Goal: Task Accomplishment & Management: Manage account settings

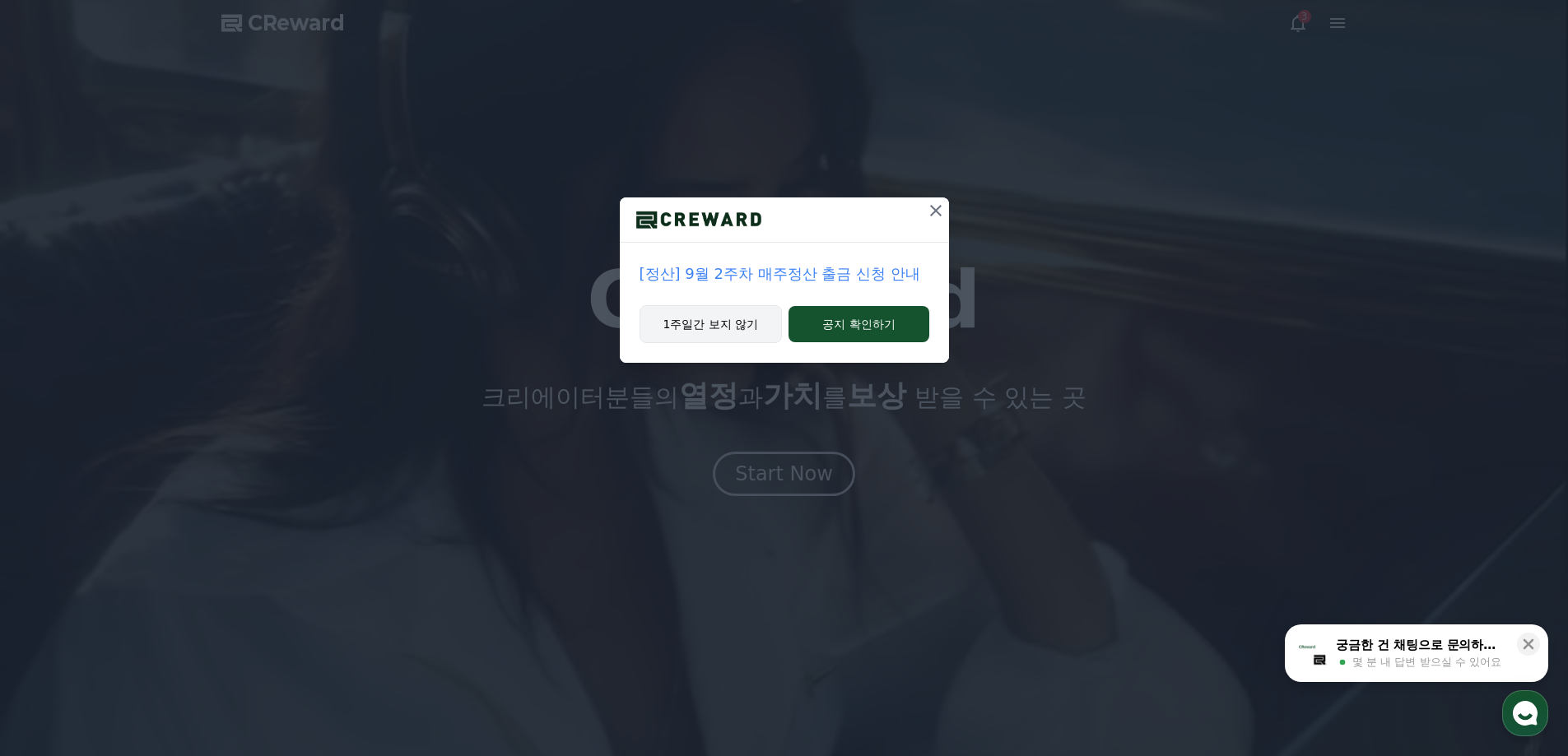
click at [740, 314] on button "1주일간 보지 않기" at bounding box center [711, 324] width 144 height 38
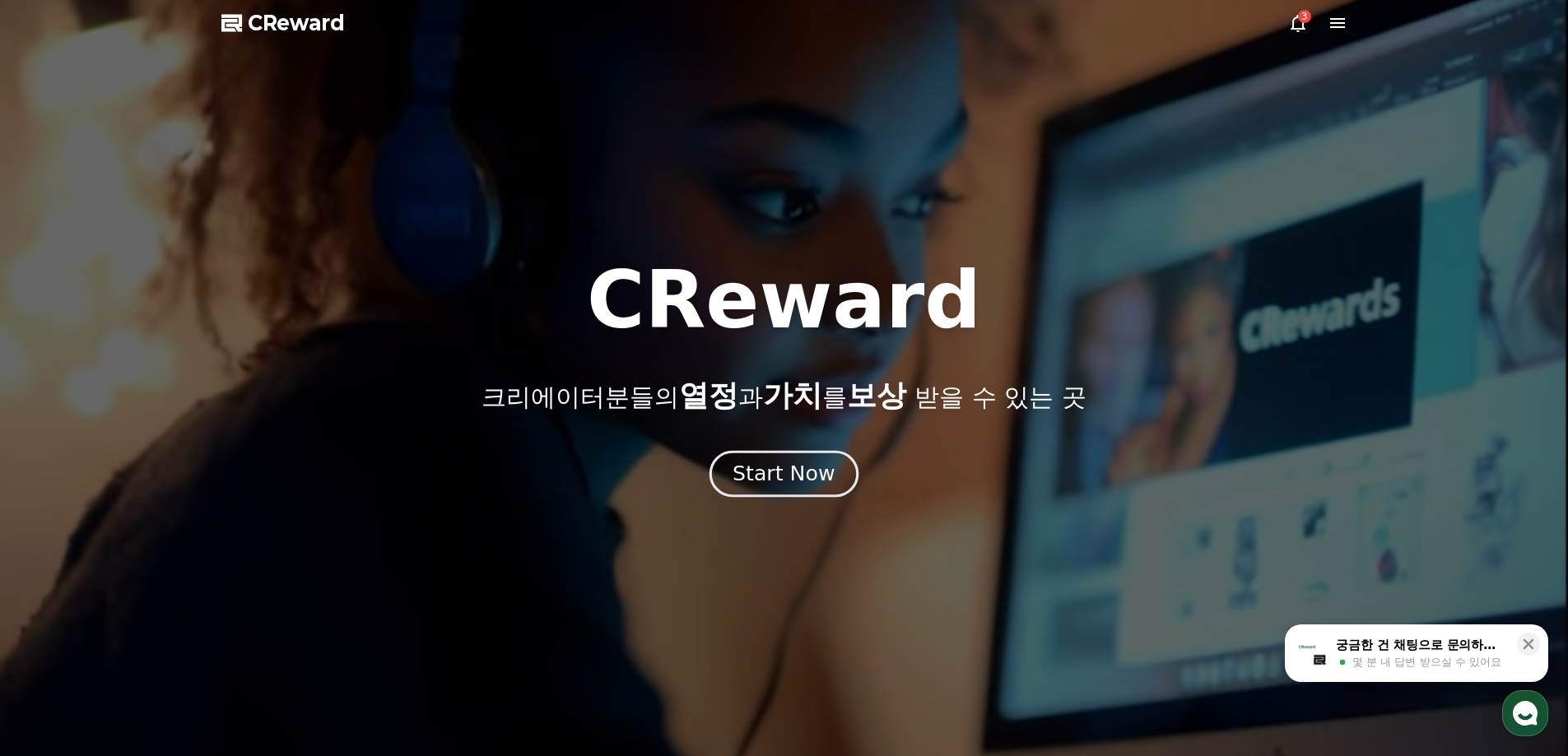
click at [831, 477] on button "Start Now" at bounding box center [784, 473] width 149 height 47
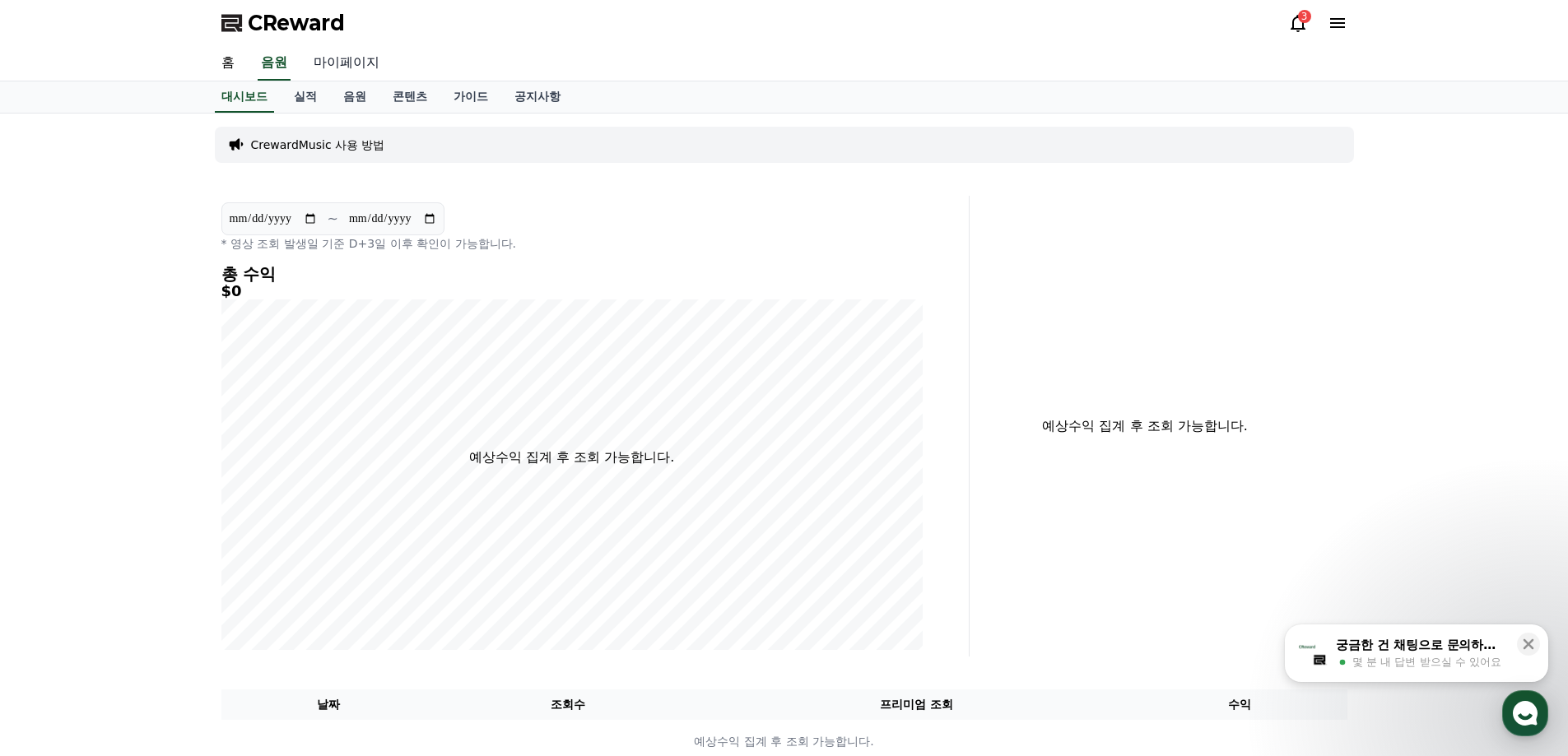
click at [339, 61] on link "마이페이지" at bounding box center [346, 63] width 92 height 35
select select "**********"
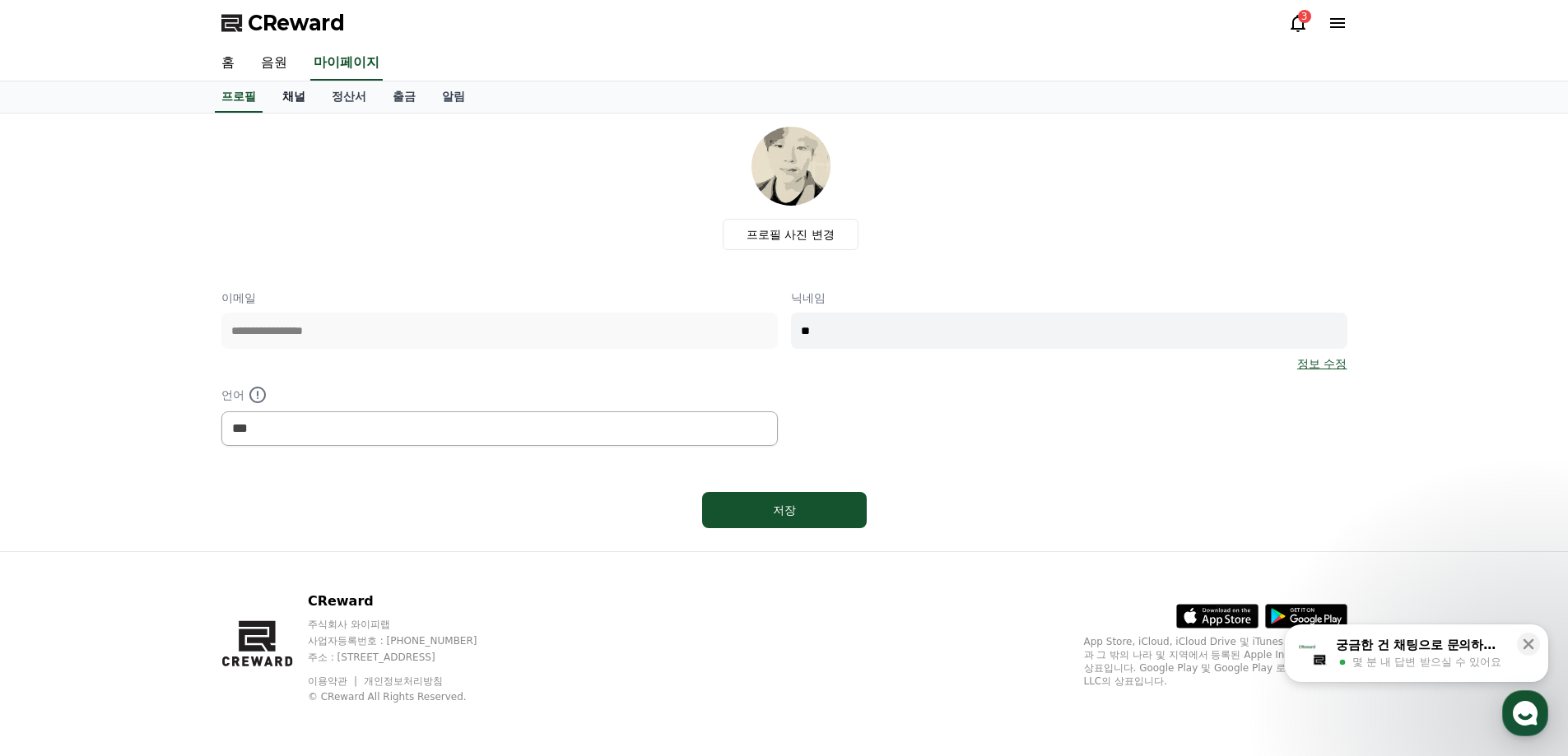
click at [300, 93] on link "채널" at bounding box center [294, 97] width 50 height 32
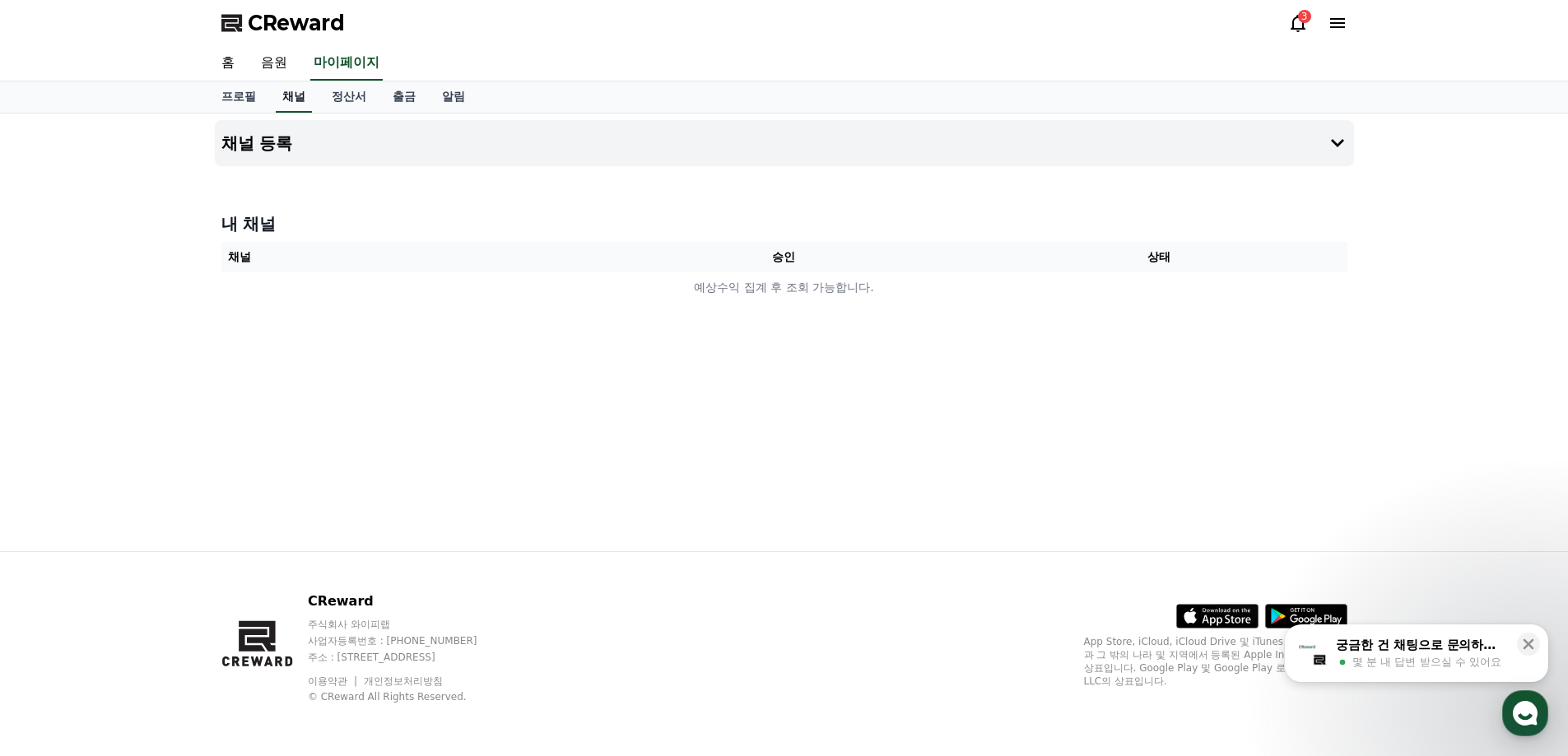
click at [300, 93] on link "채널" at bounding box center [293, 97] width 37 height 32
click at [623, 154] on button "채널 등록" at bounding box center [785, 143] width 1140 height 47
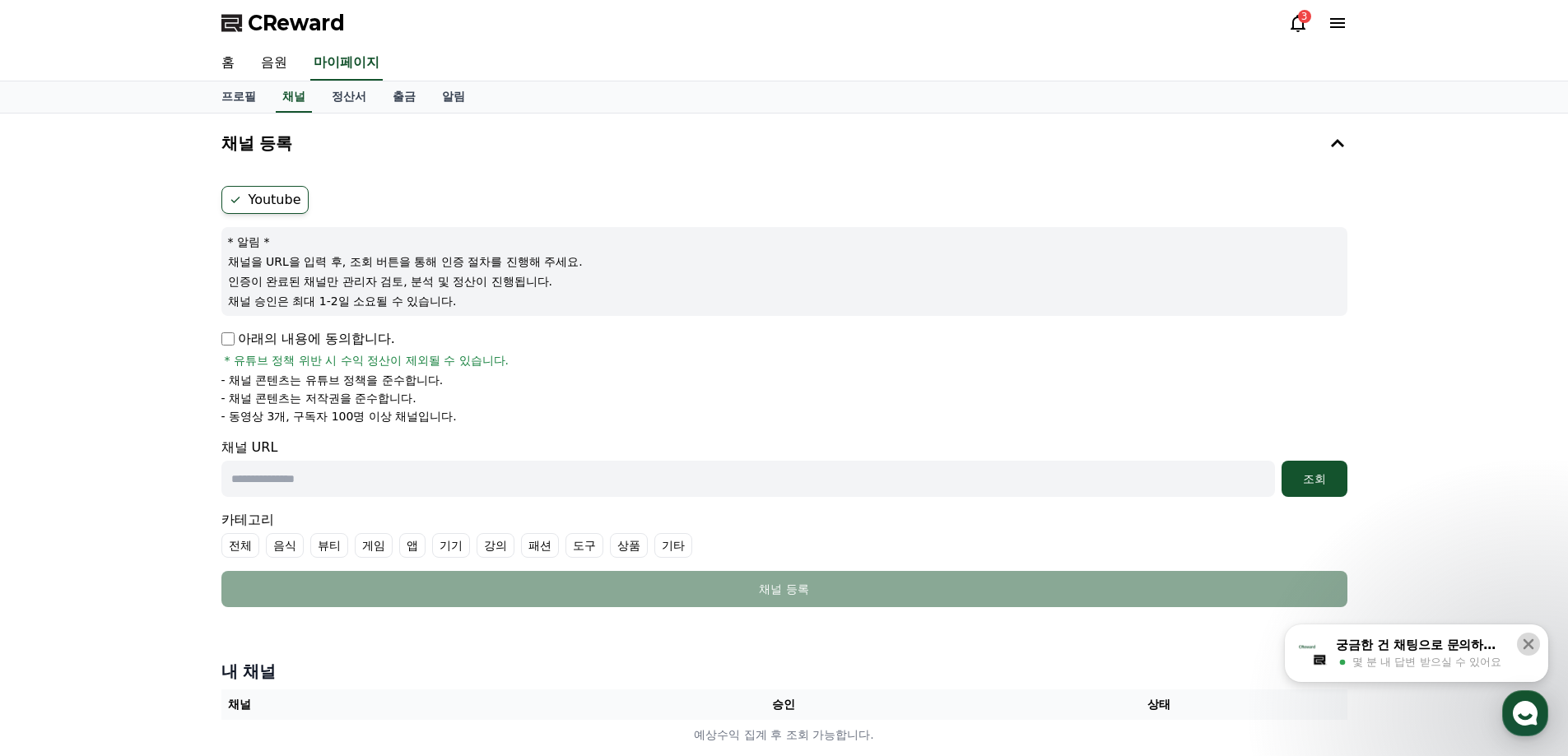
click at [1534, 651] on icon at bounding box center [1528, 644] width 17 height 17
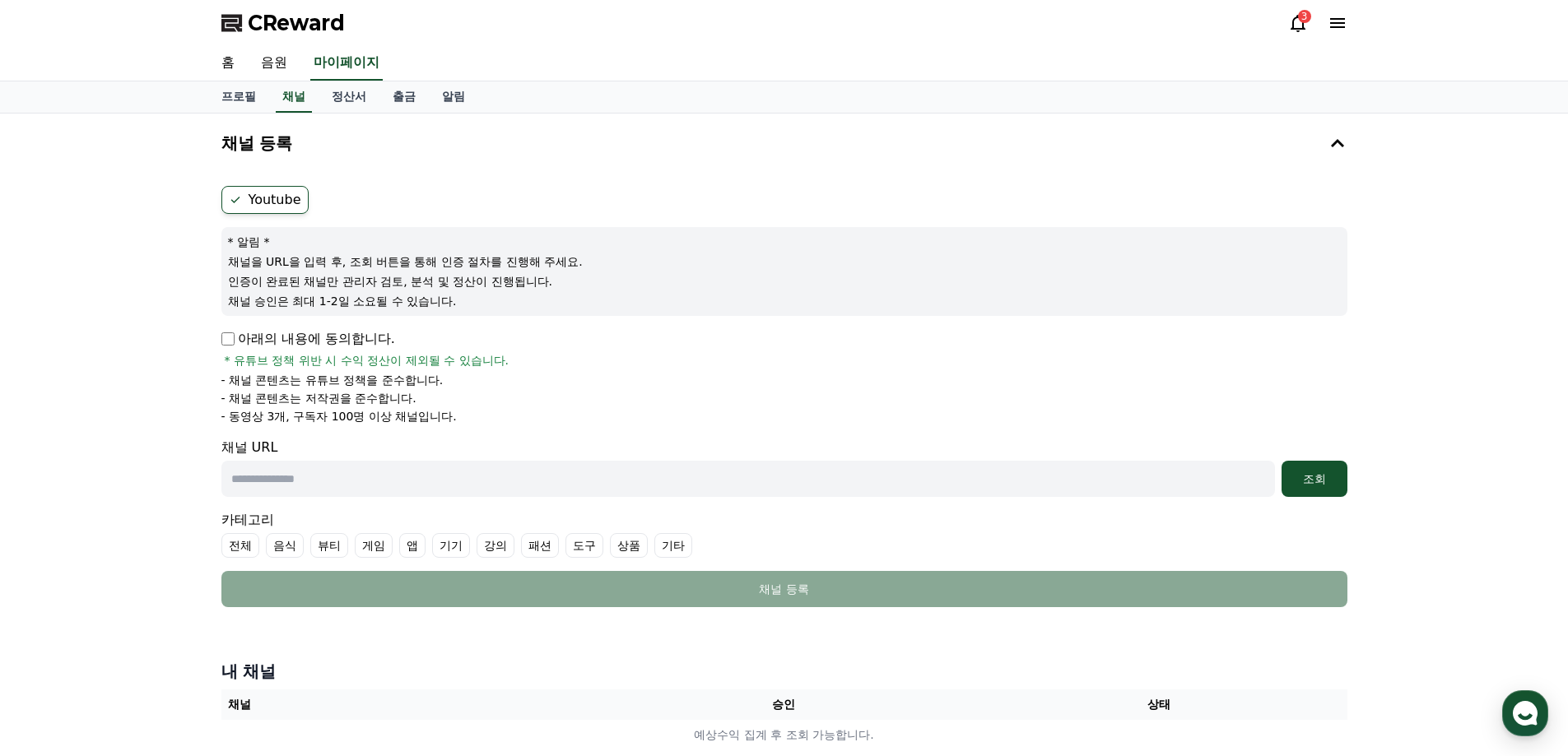
click at [546, 491] on input "text" at bounding box center [747, 479] width 1054 height 37
type input "**********"
click at [1328, 486] on div "조회" at bounding box center [1314, 479] width 53 height 17
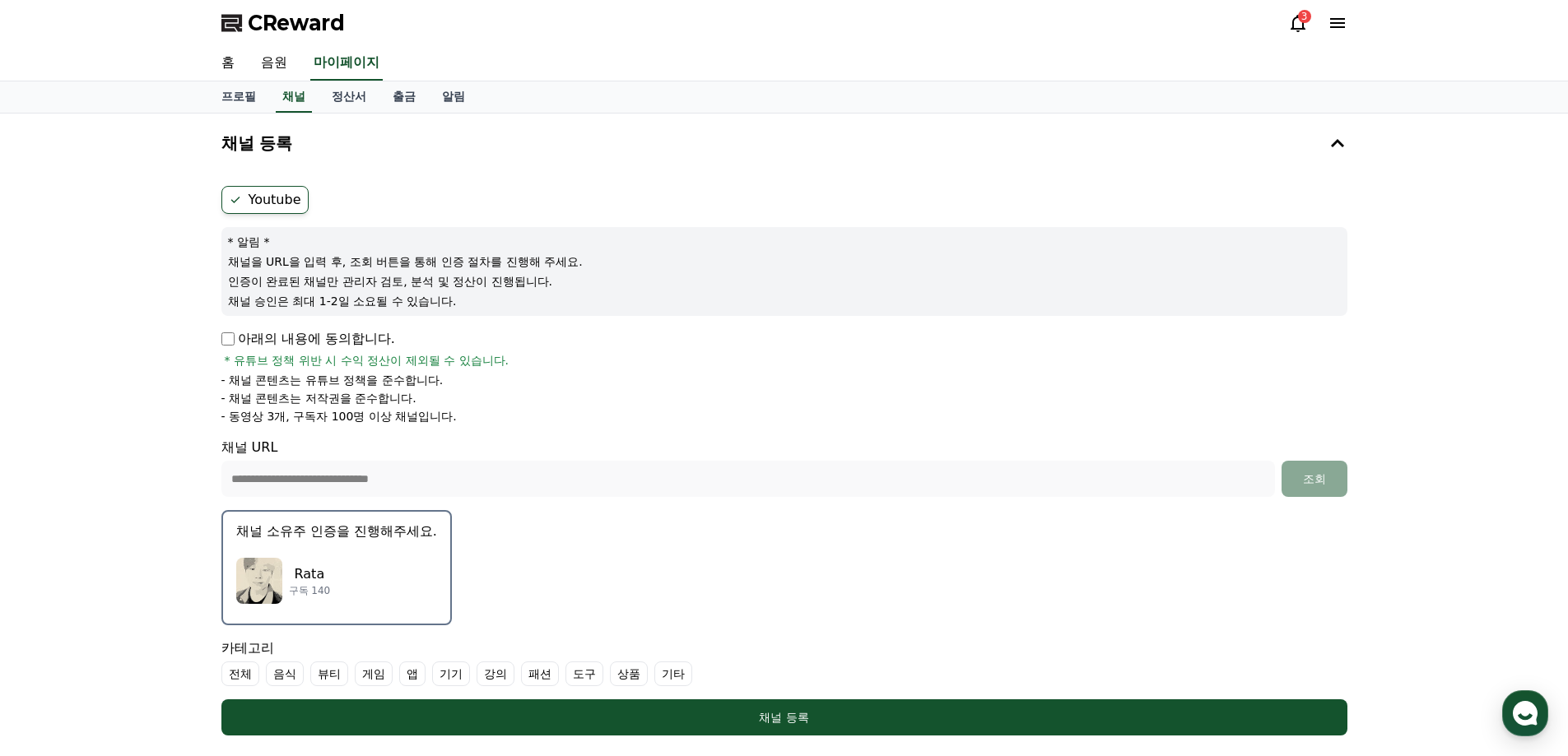
click at [349, 566] on div "Rata 구독 140" at bounding box center [336, 581] width 201 height 65
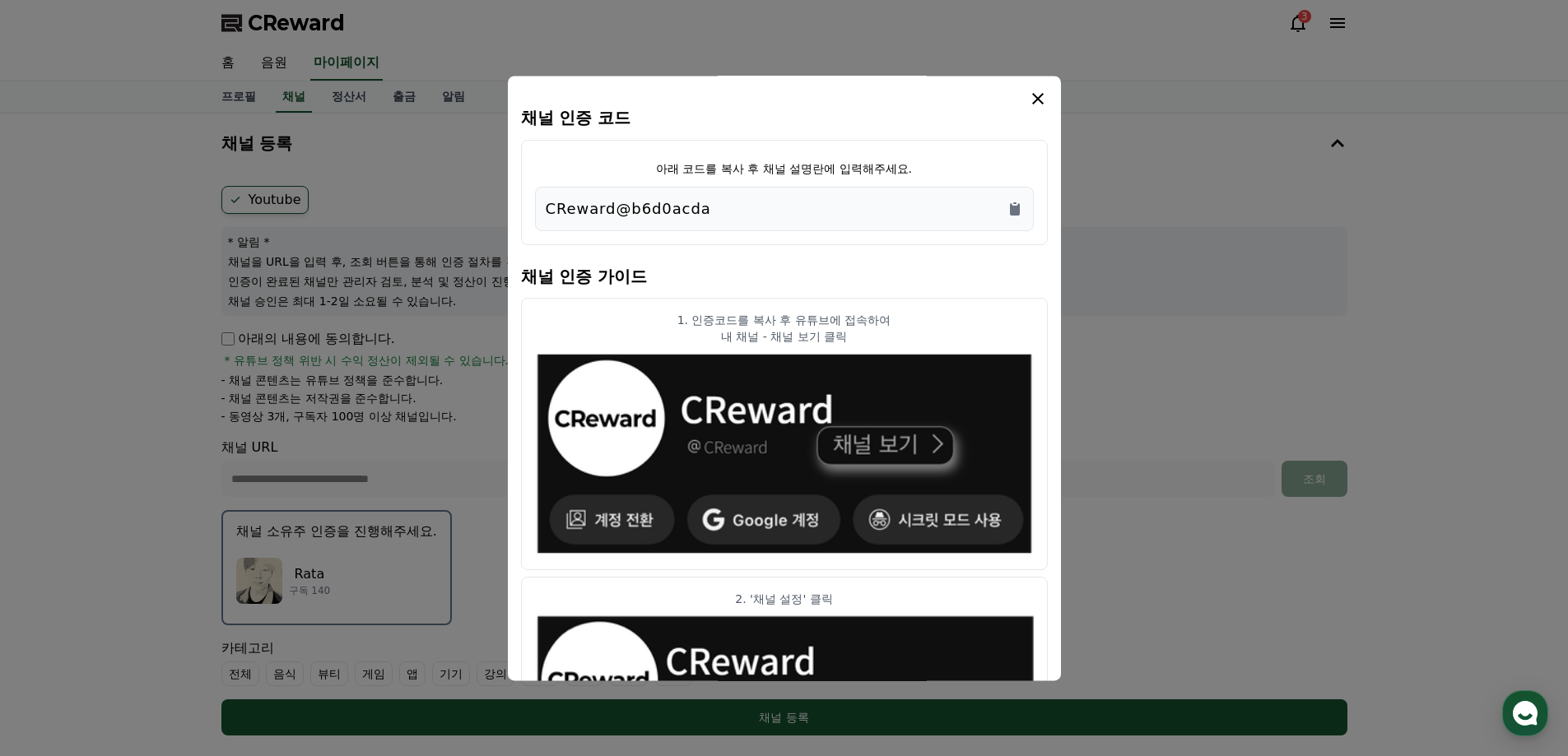
click at [1039, 110] on h4 "채널 인증 코드" at bounding box center [785, 118] width 527 height 18
click at [1042, 99] on icon "modal" at bounding box center [1038, 99] width 20 height 20
click at [1013, 195] on div "CReward@b6d0acda" at bounding box center [784, 209] width 499 height 45
click at [1013, 201] on icon "Copy to clipboard" at bounding box center [1015, 209] width 17 height 17
click at [1033, 93] on icon "modal" at bounding box center [1038, 99] width 20 height 20
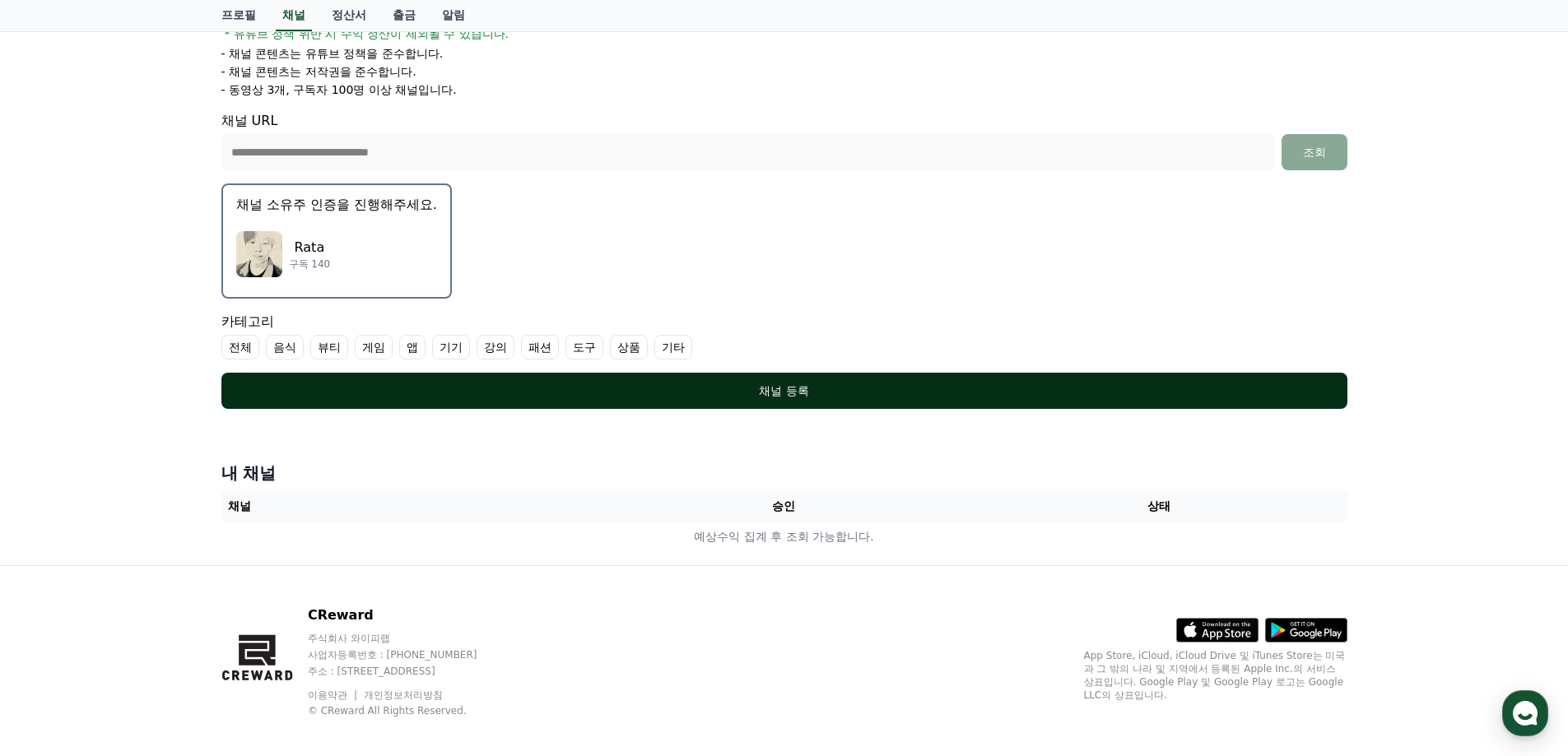
scroll to position [348, 0]
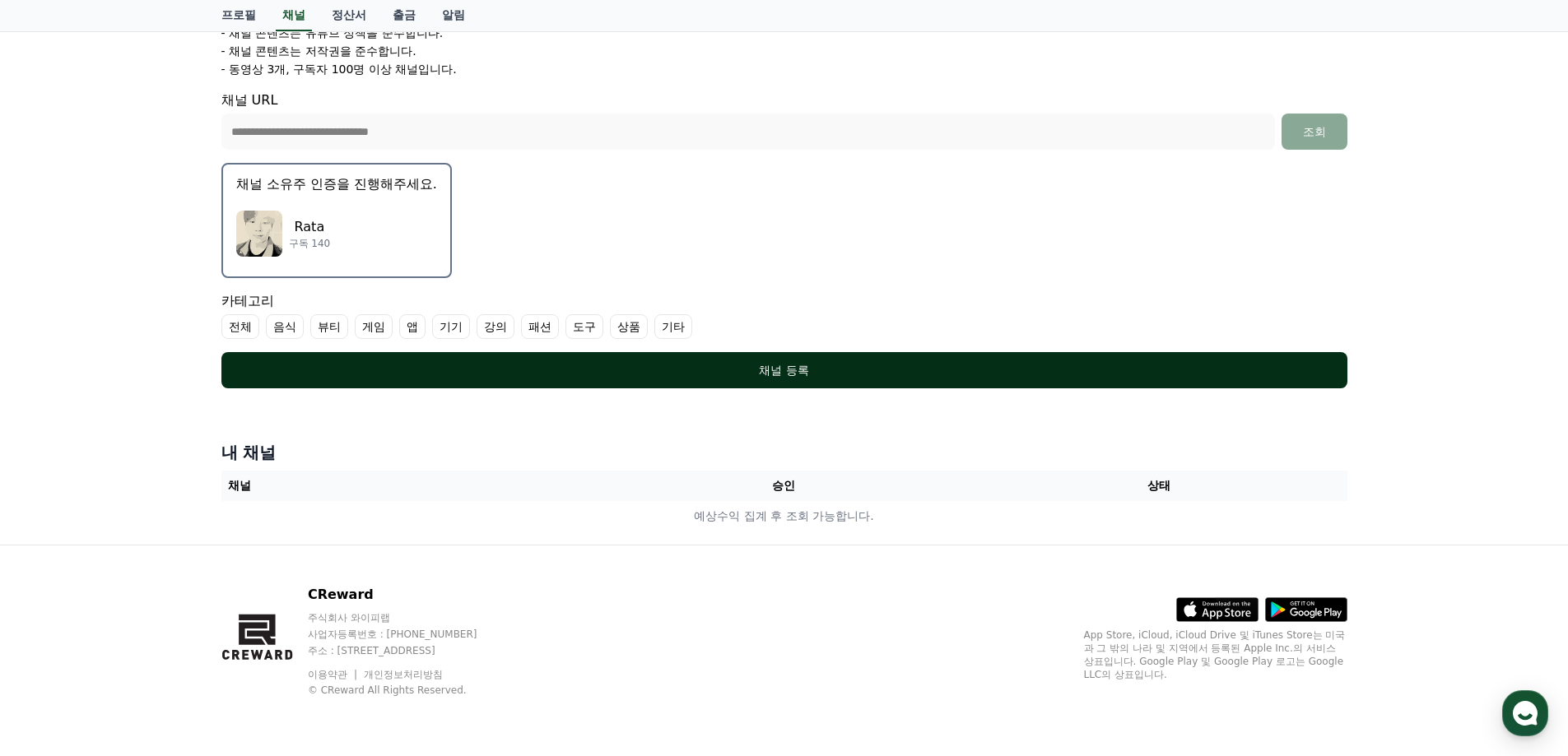
click at [615, 370] on div "채널 등록" at bounding box center [785, 370] width 1061 height 17
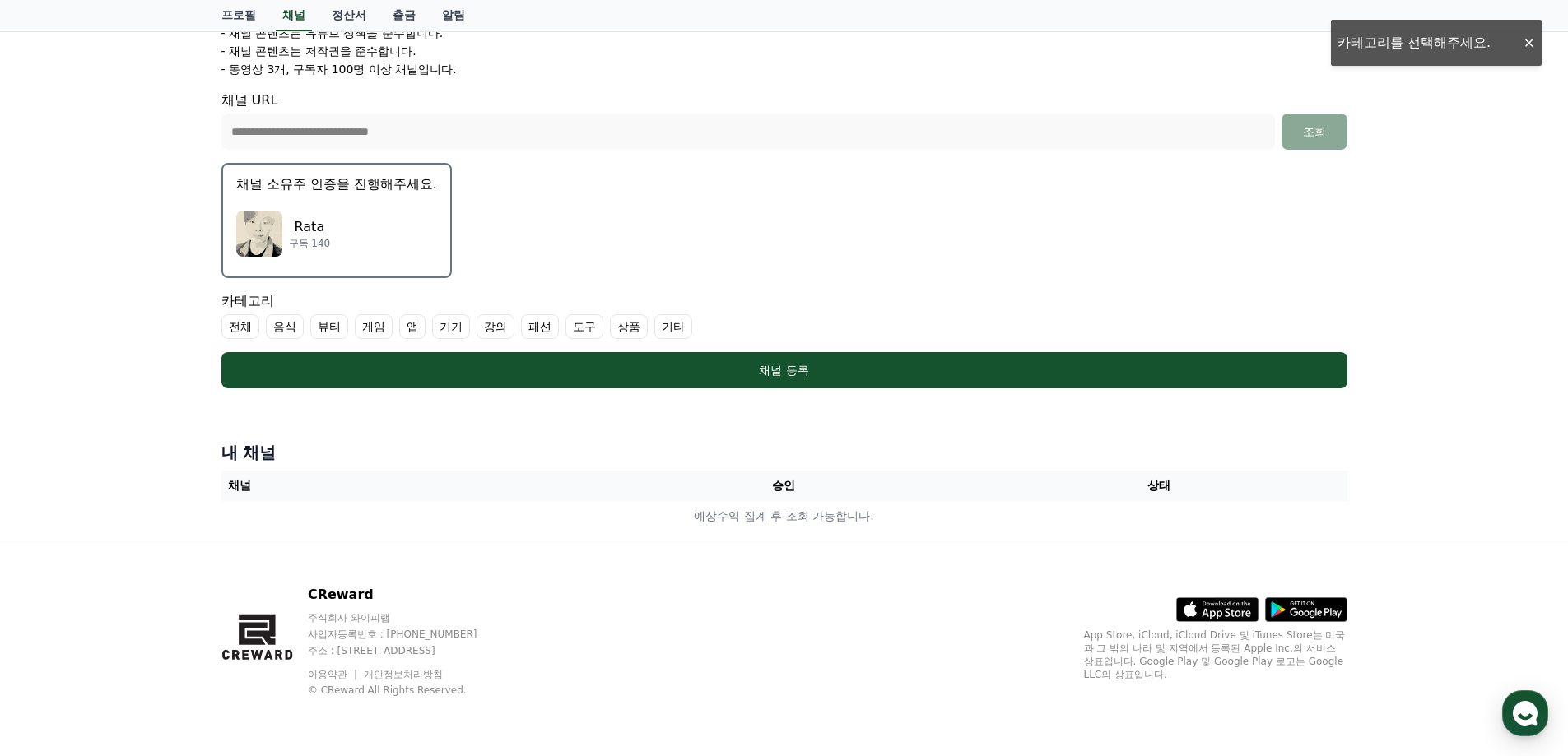
click at [670, 322] on label "기타" at bounding box center [673, 326] width 38 height 25
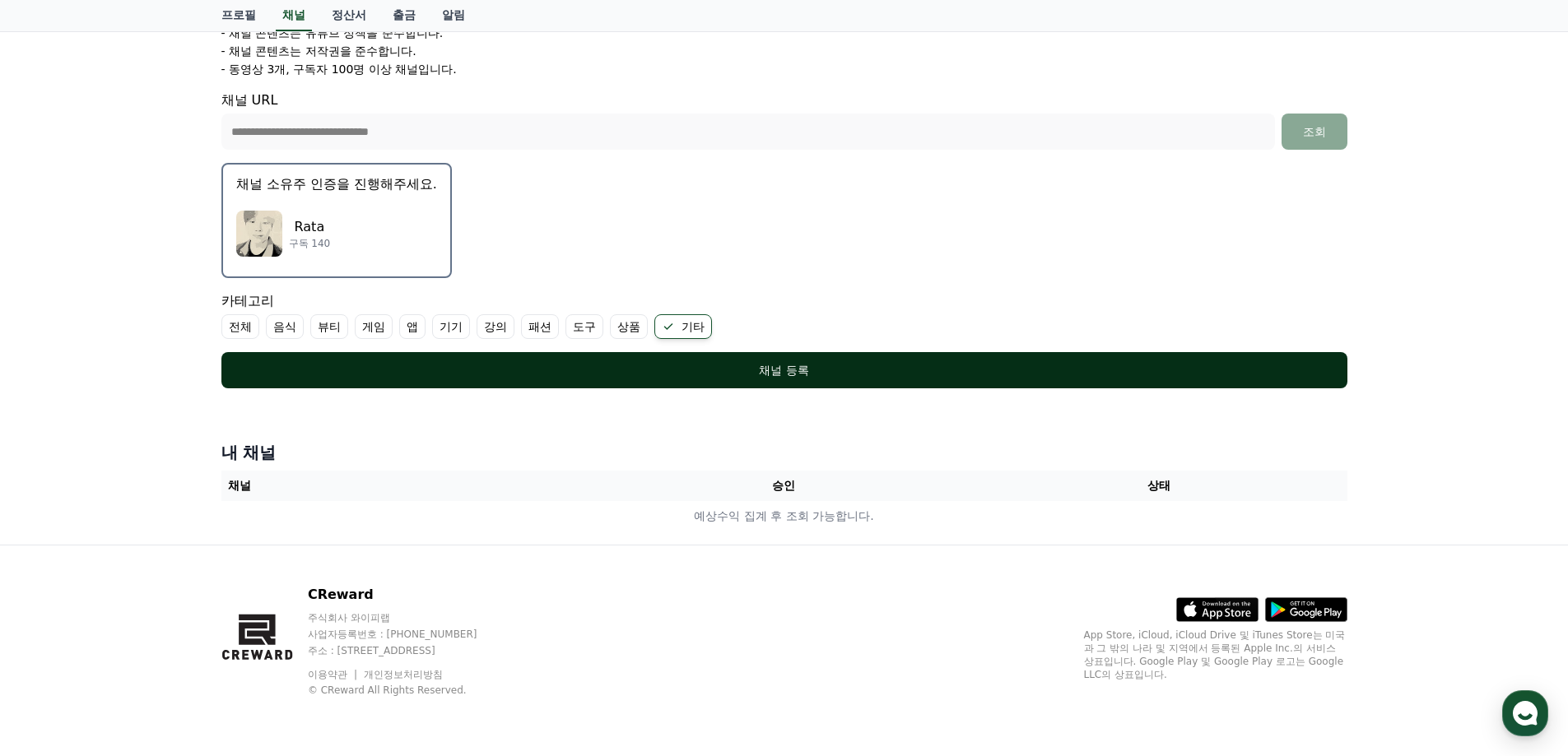
drag, startPoint x: 682, startPoint y: 349, endPoint x: 691, endPoint y: 361, distance: 15.0
click at [691, 357] on form "**********" at bounding box center [784, 113] width 1126 height 550
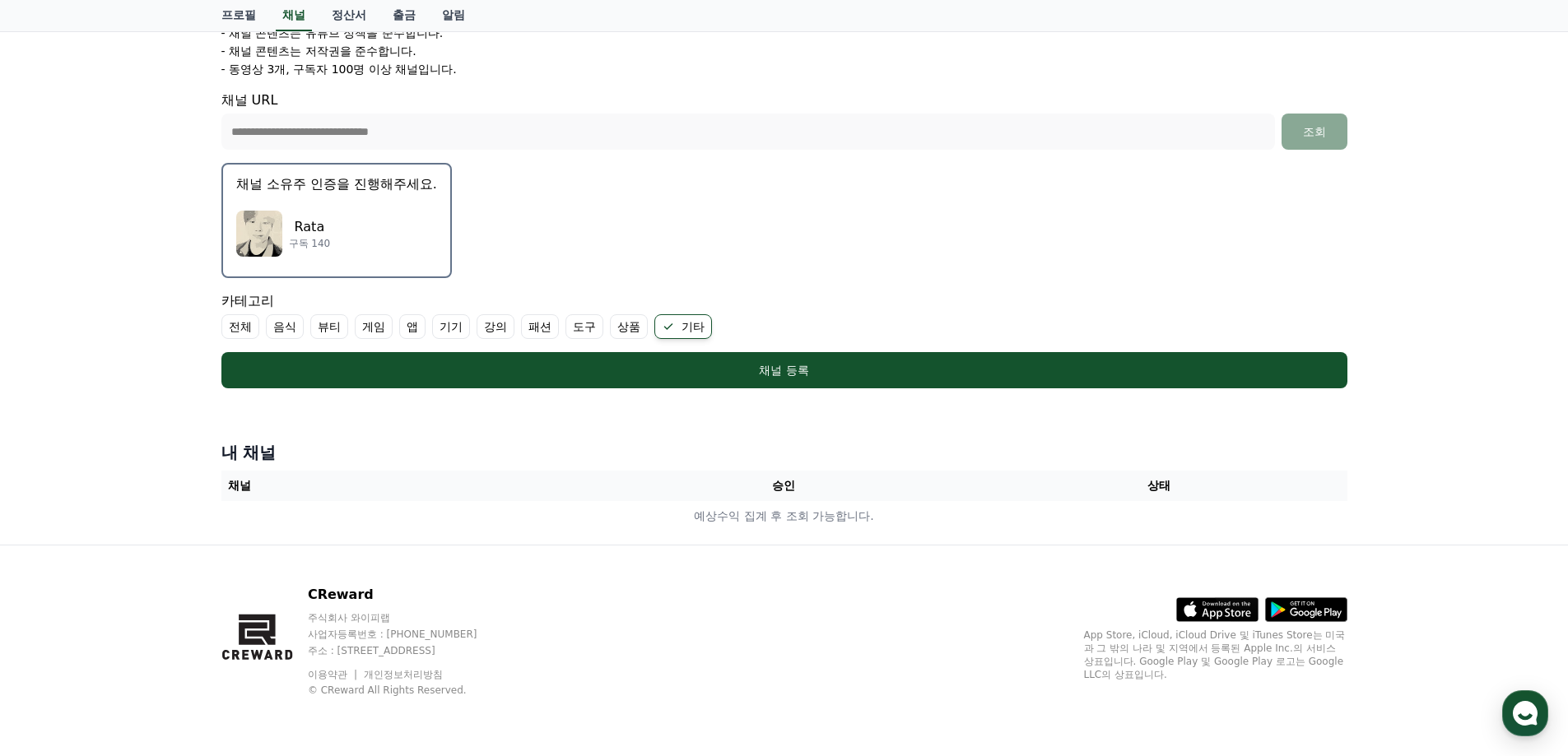
drag, startPoint x: 692, startPoint y: 365, endPoint x: 693, endPoint y: 333, distance: 32.0
click at [683, 351] on form "**********" at bounding box center [784, 113] width 1126 height 550
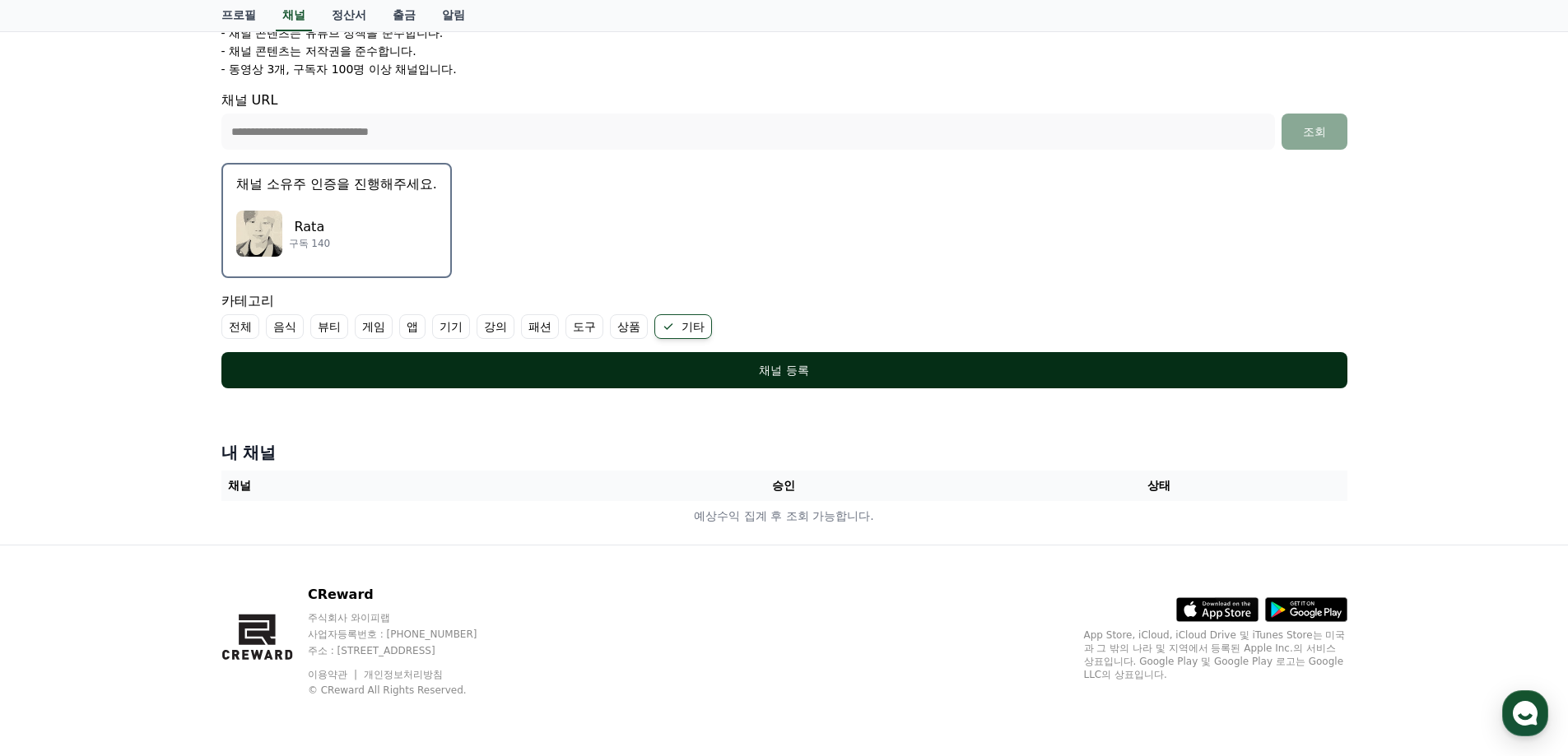
click at [711, 367] on div "채널 등록" at bounding box center [785, 370] width 1061 height 17
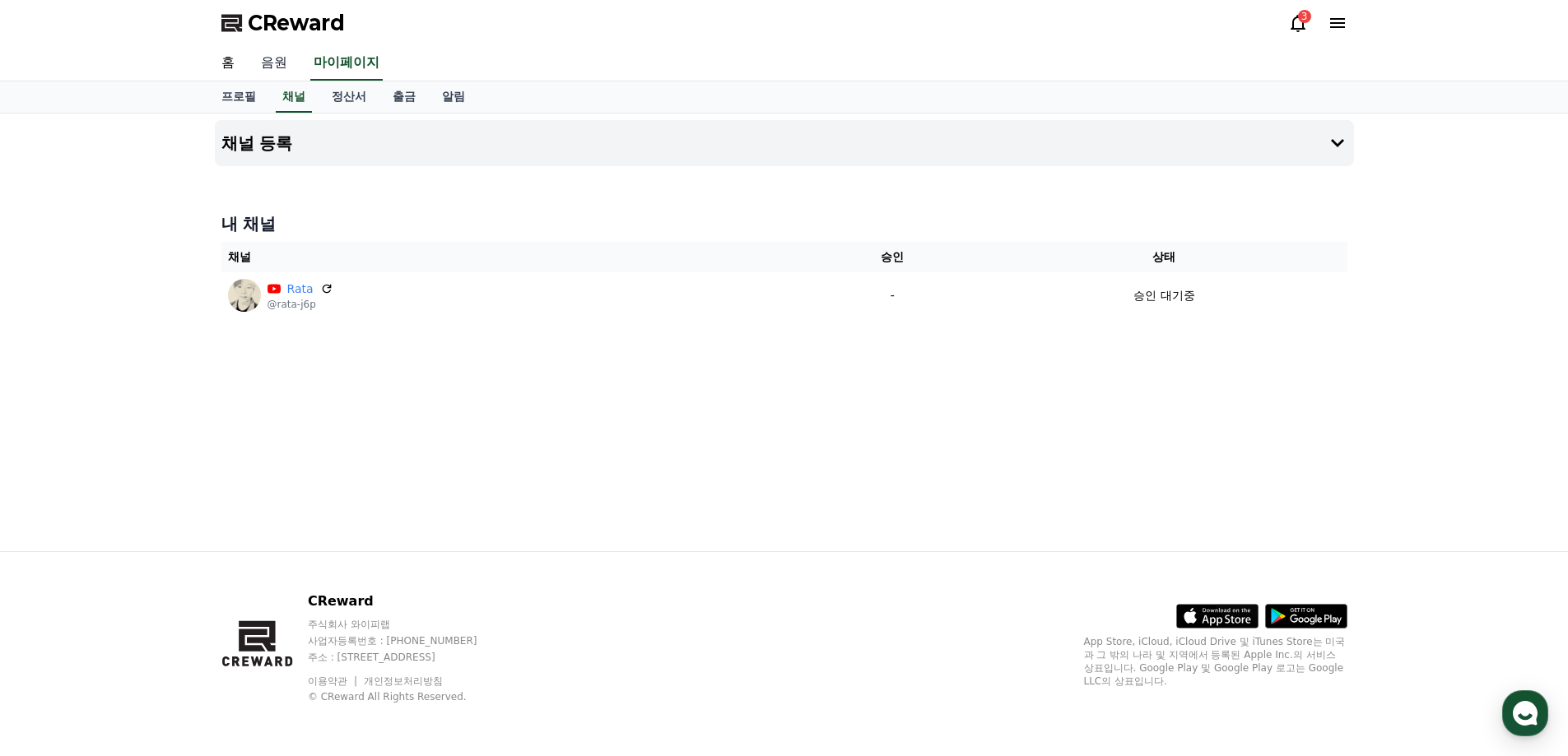
click at [271, 56] on link "음원" at bounding box center [274, 63] width 53 height 35
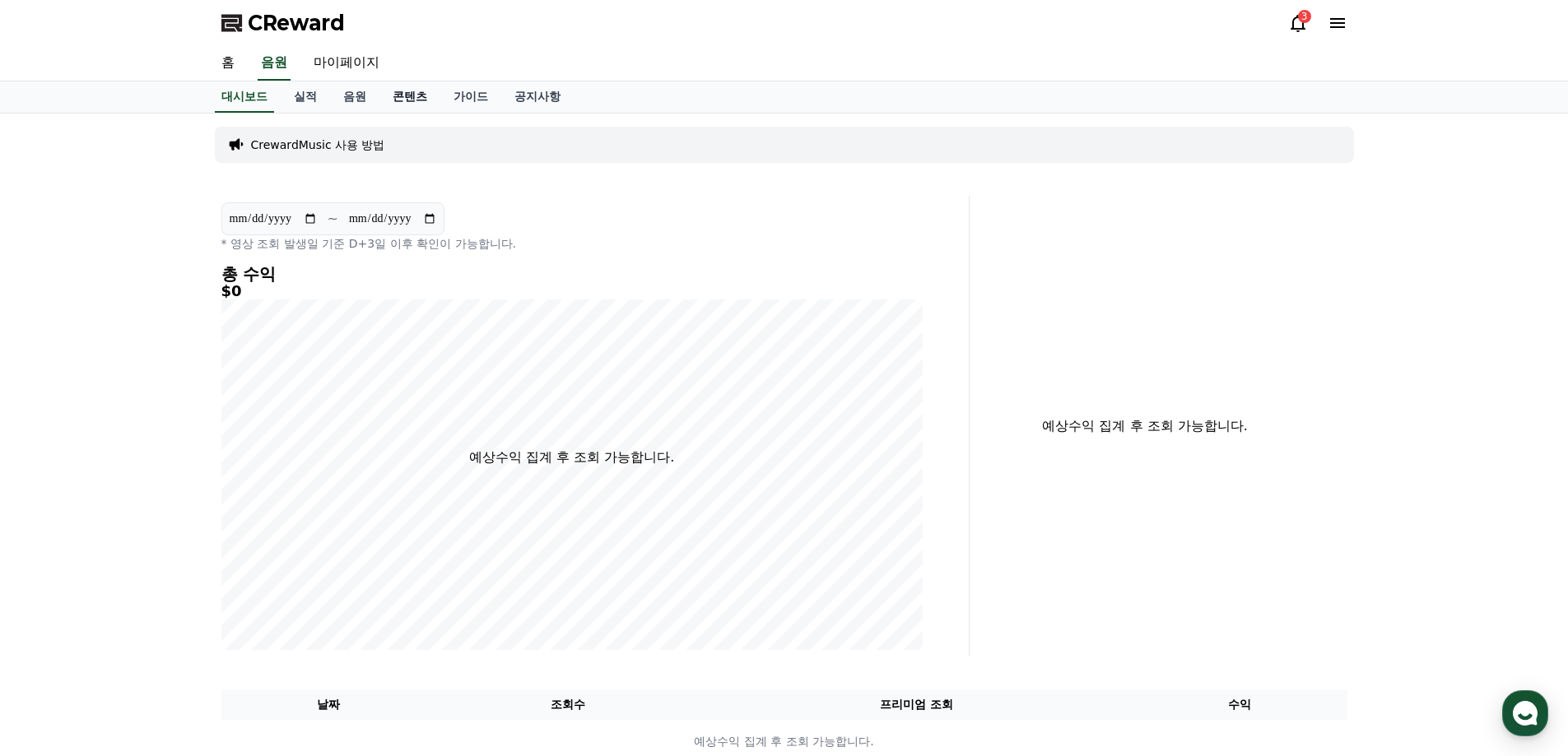
click at [415, 100] on link "콘텐츠" at bounding box center [409, 97] width 60 height 32
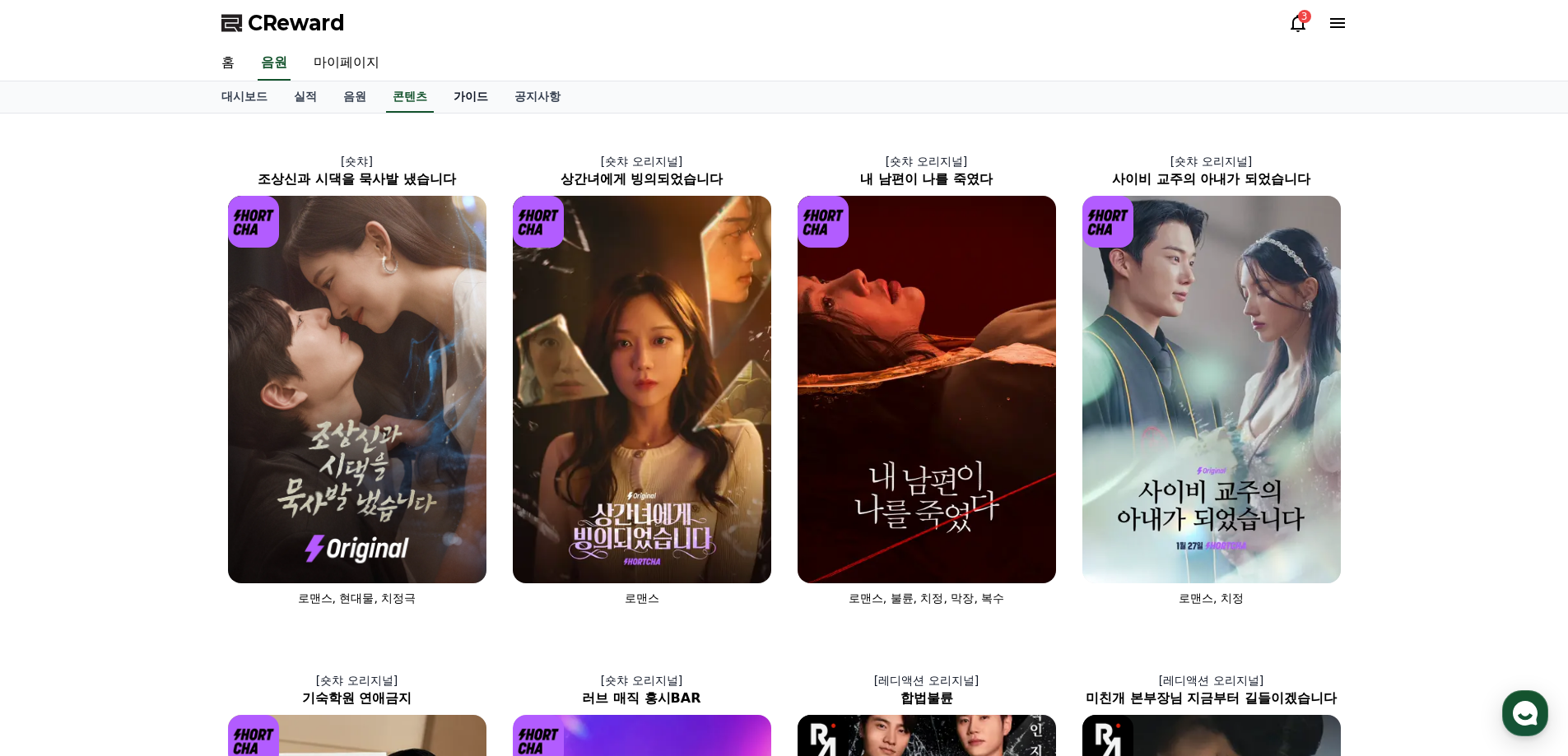
click at [465, 95] on link "가이드" at bounding box center [470, 97] width 60 height 32
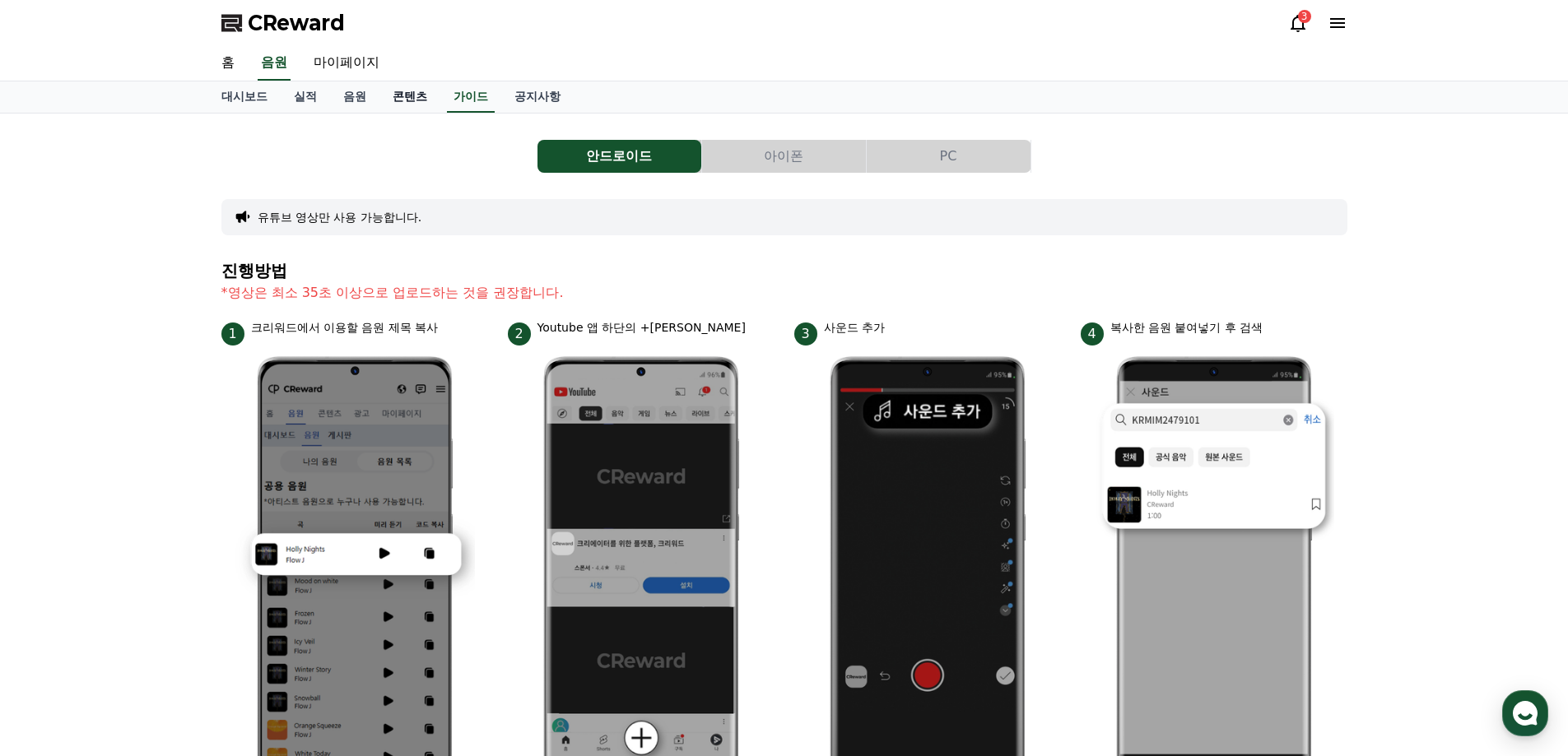
click at [407, 95] on link "콘텐츠" at bounding box center [409, 97] width 60 height 32
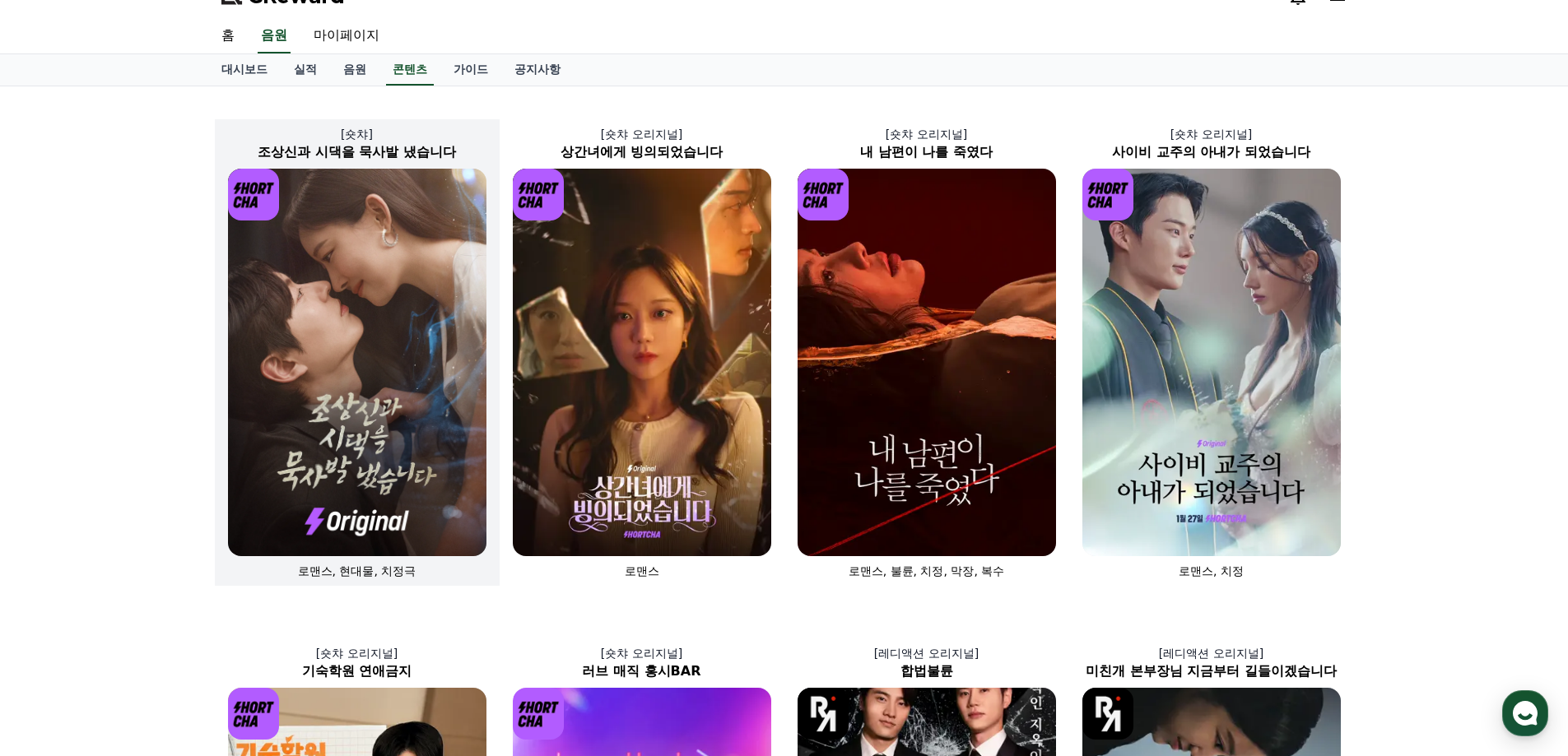
scroll to position [82, 0]
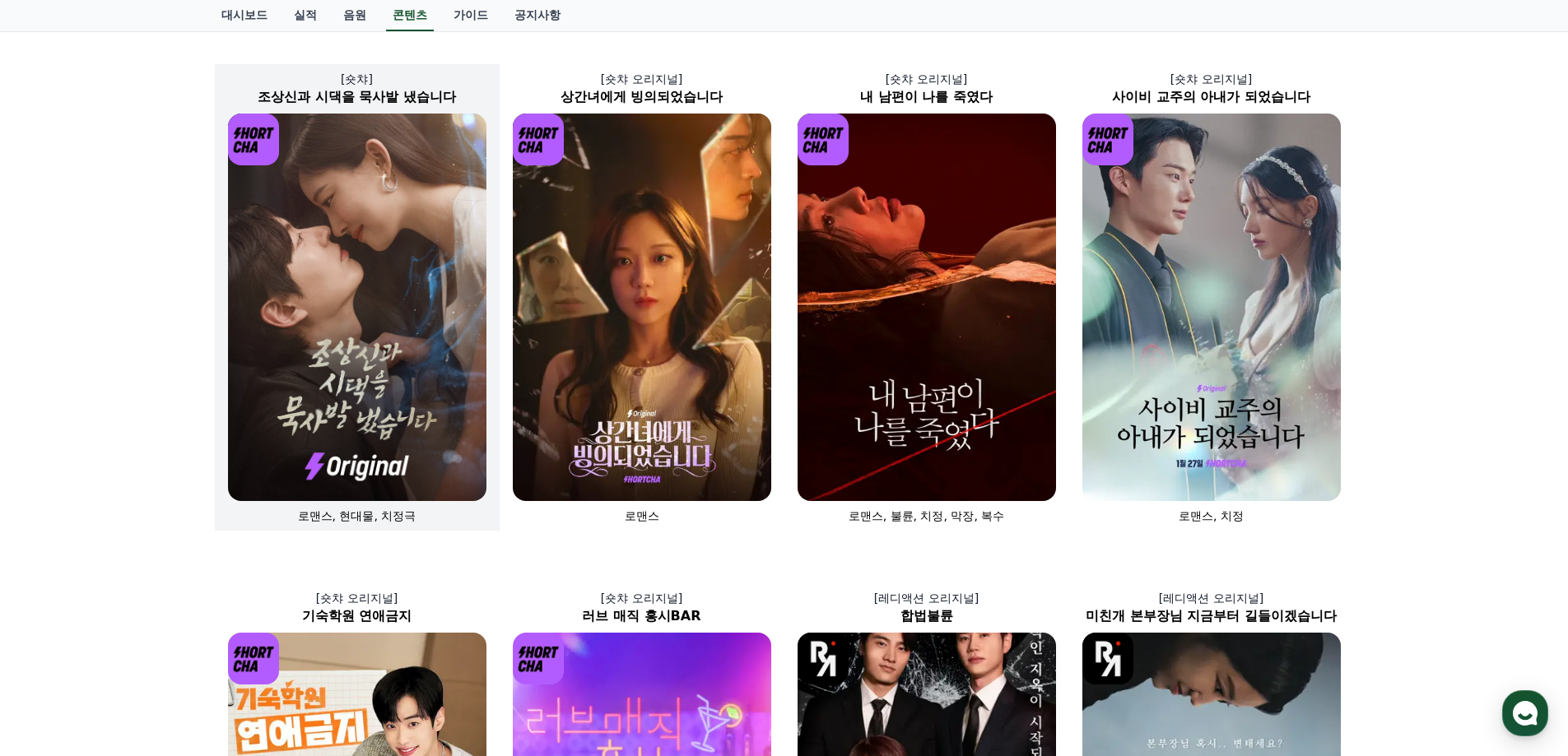
click at [388, 247] on img at bounding box center [357, 307] width 259 height 387
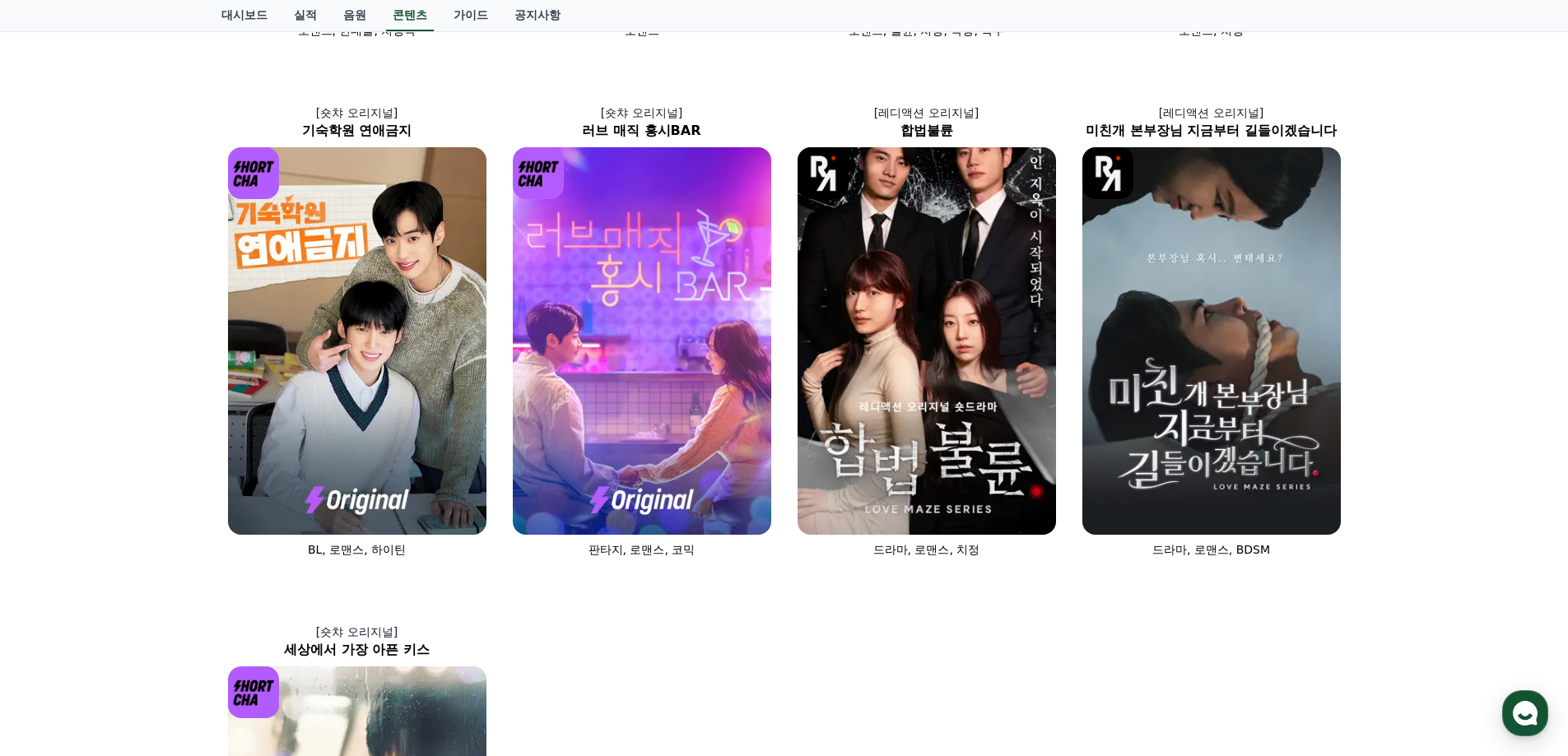
scroll to position [462, 0]
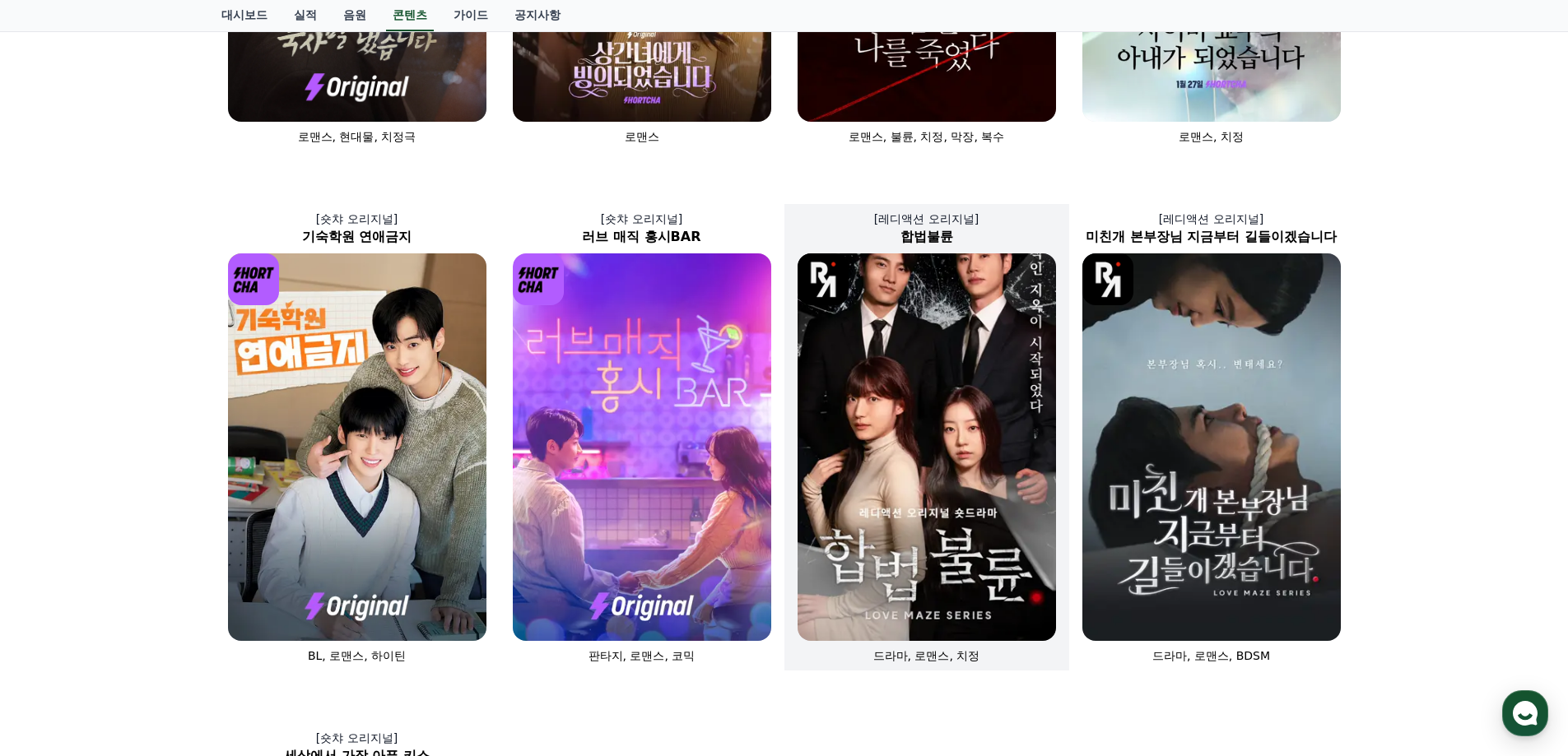
click at [928, 436] on img at bounding box center [927, 447] width 259 height 387
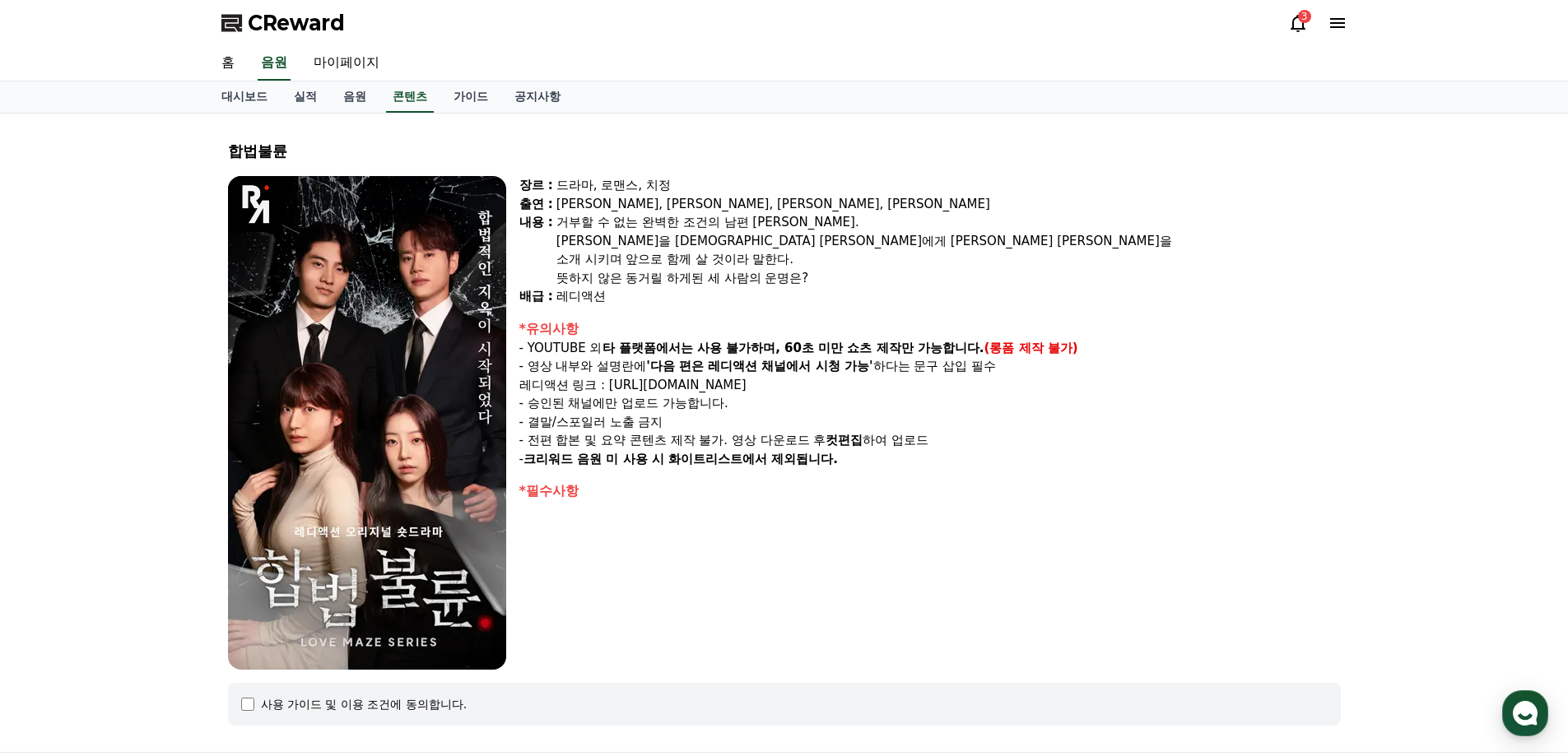
click at [891, 190] on div "드라마, 로맨스, 치정" at bounding box center [949, 185] width 785 height 19
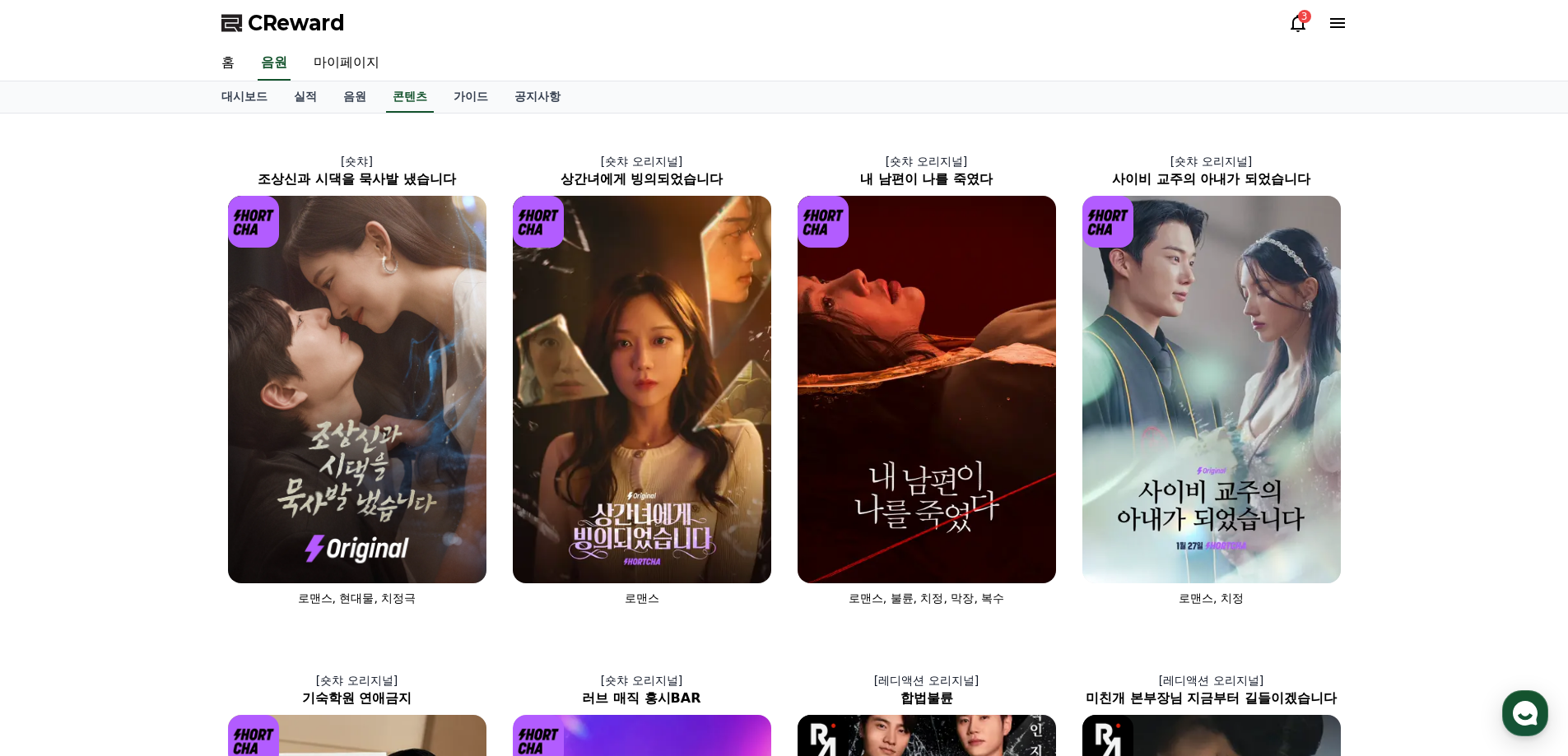
scroll to position [462, 0]
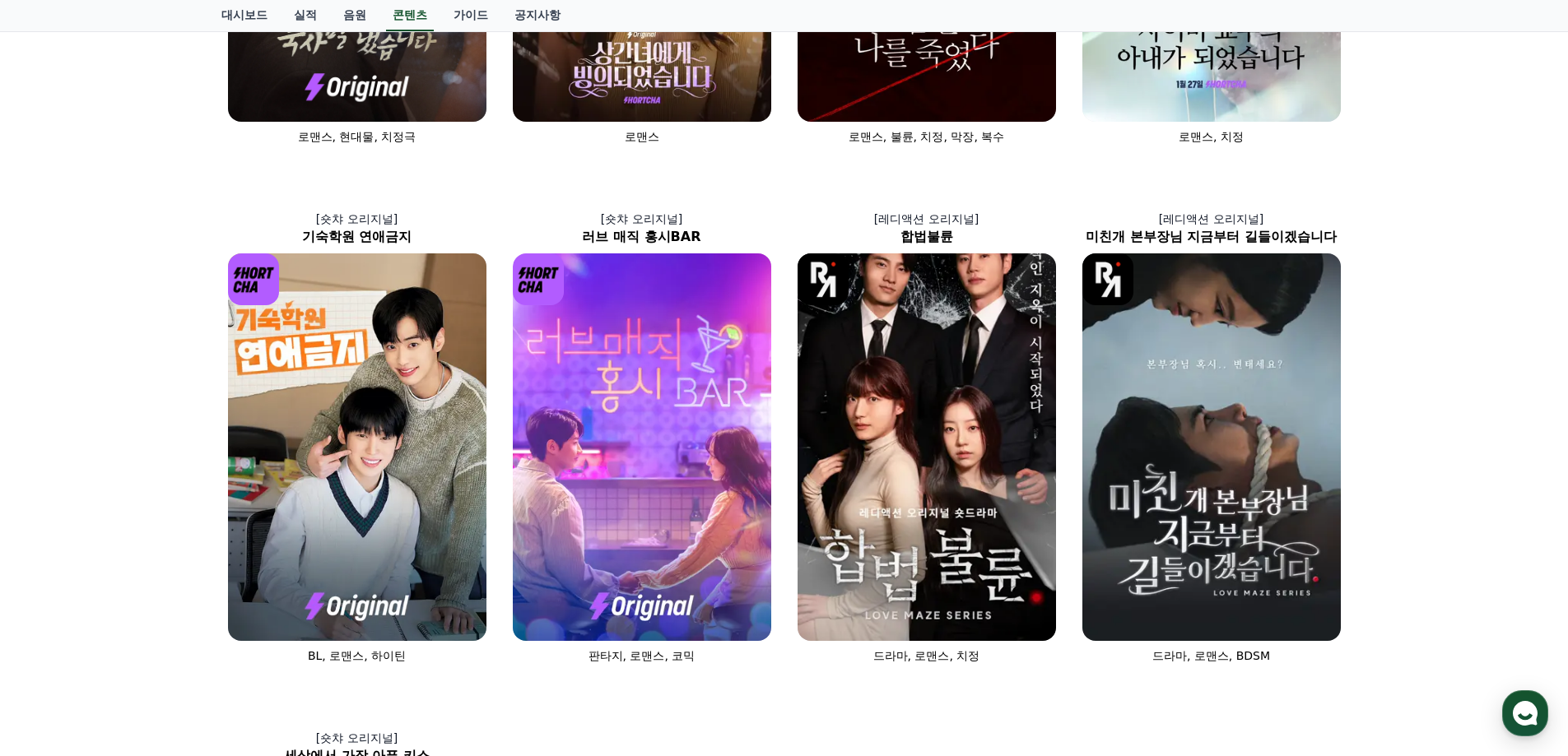
click at [1451, 259] on div "[숏챠] 조상신과 시댁을 묵사발 냈습니다 로맨스, 현대물, 치정극 [숏챠 오리지널] 상간녀에게 빙의되었습니다 로맨스 [숏챠 오리지널] 내 남편…" at bounding box center [784, 428] width 1568 height 1552
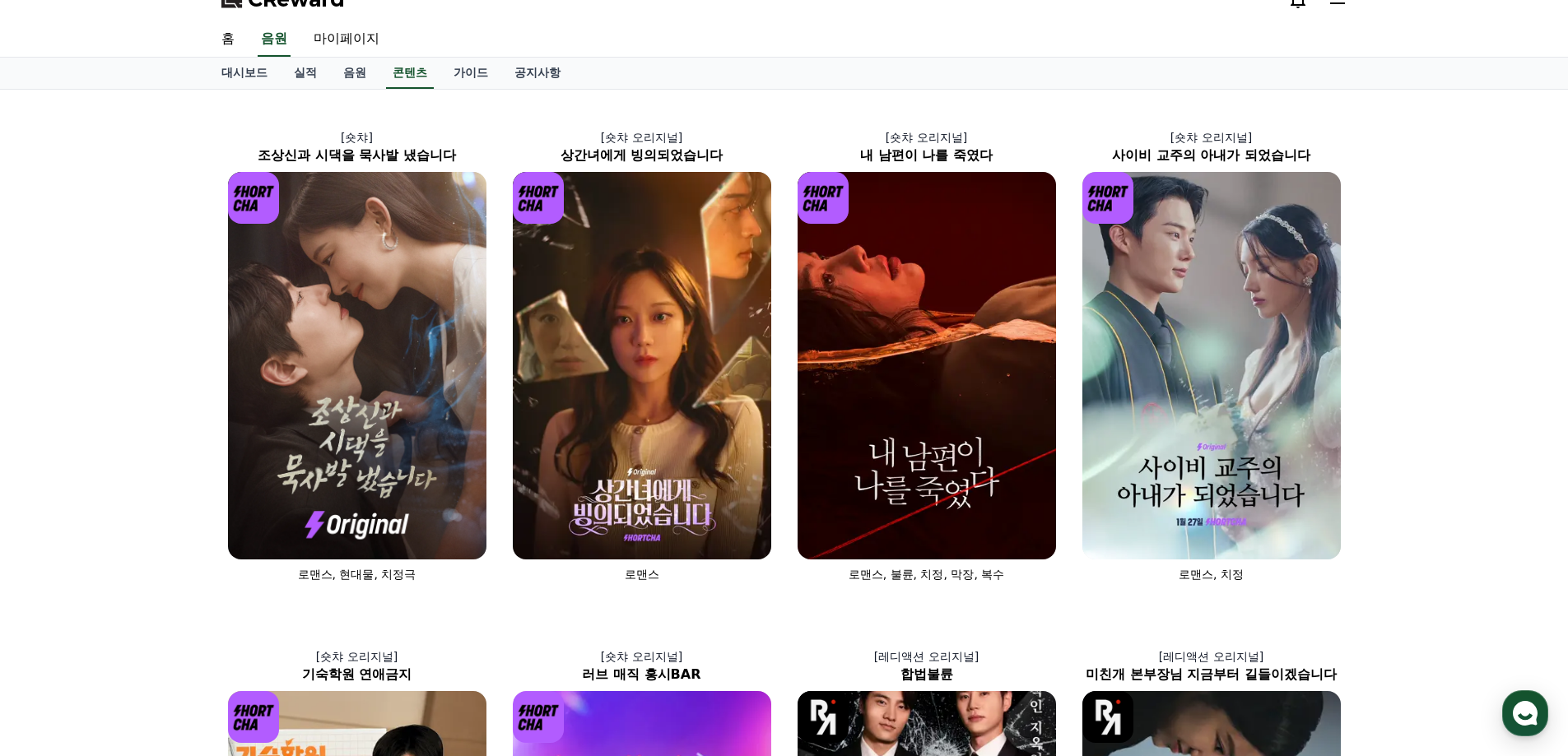
scroll to position [0, 0]
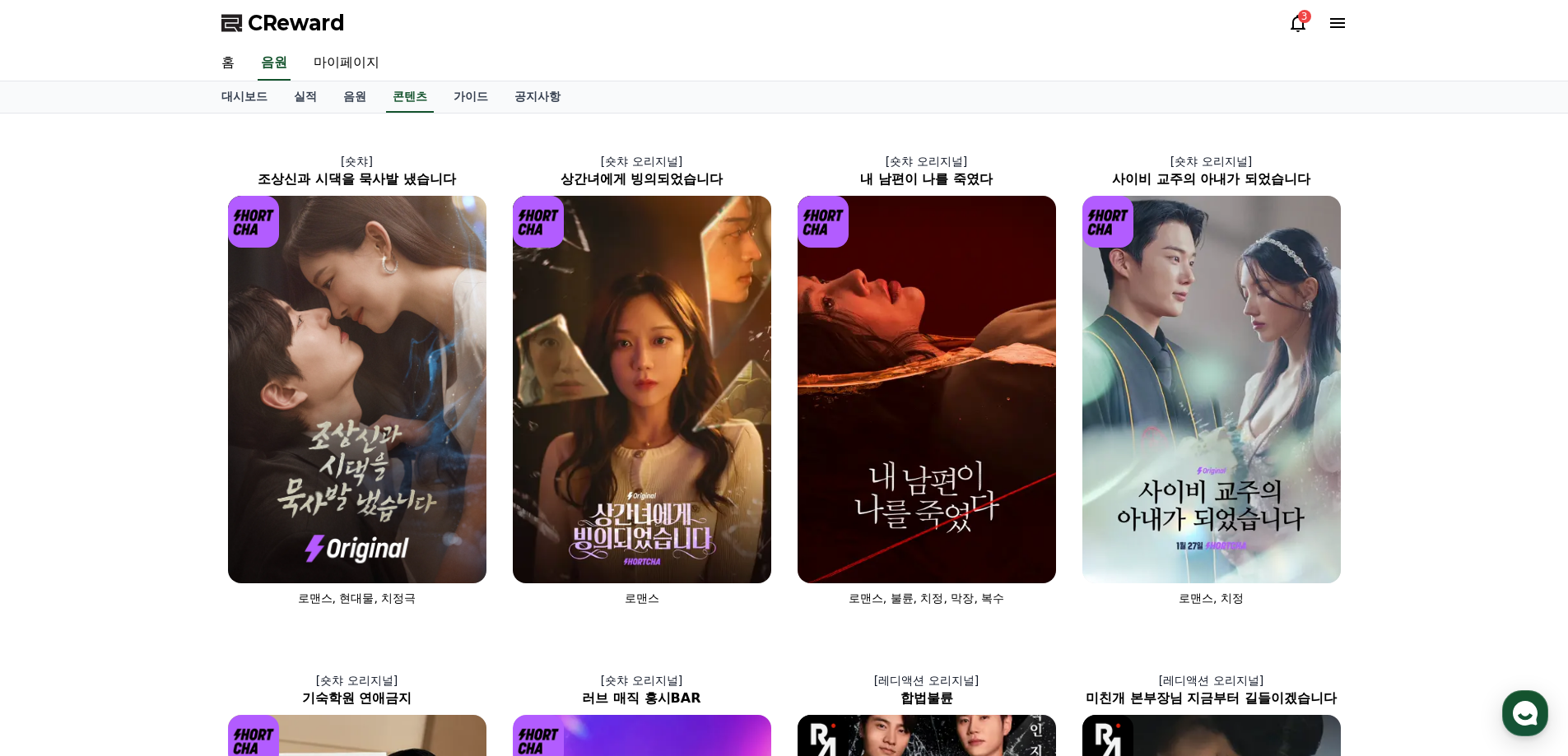
click at [353, 57] on link "마이페이지" at bounding box center [346, 63] width 92 height 35
select select "**********"
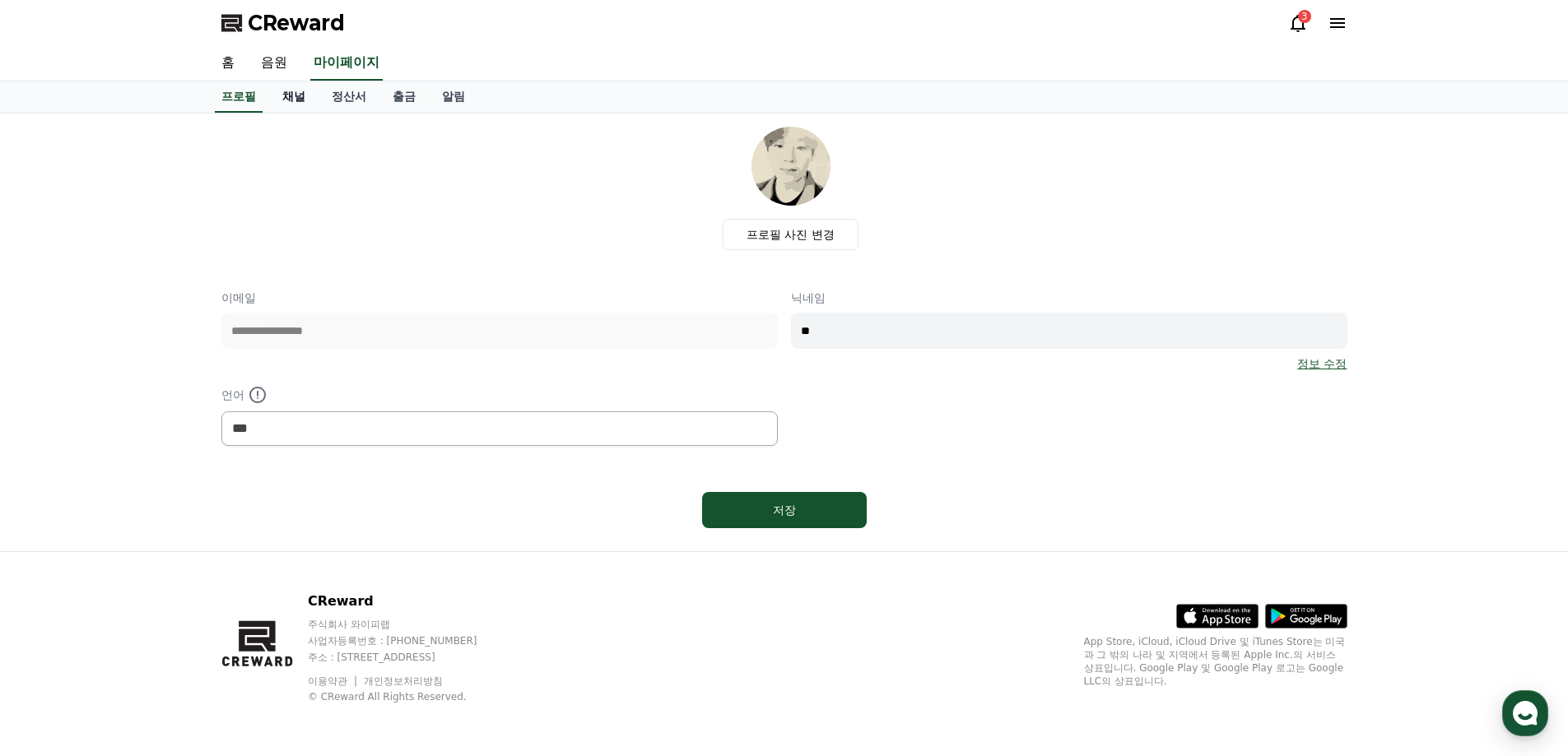
click at [297, 97] on link "채널" at bounding box center [294, 97] width 50 height 32
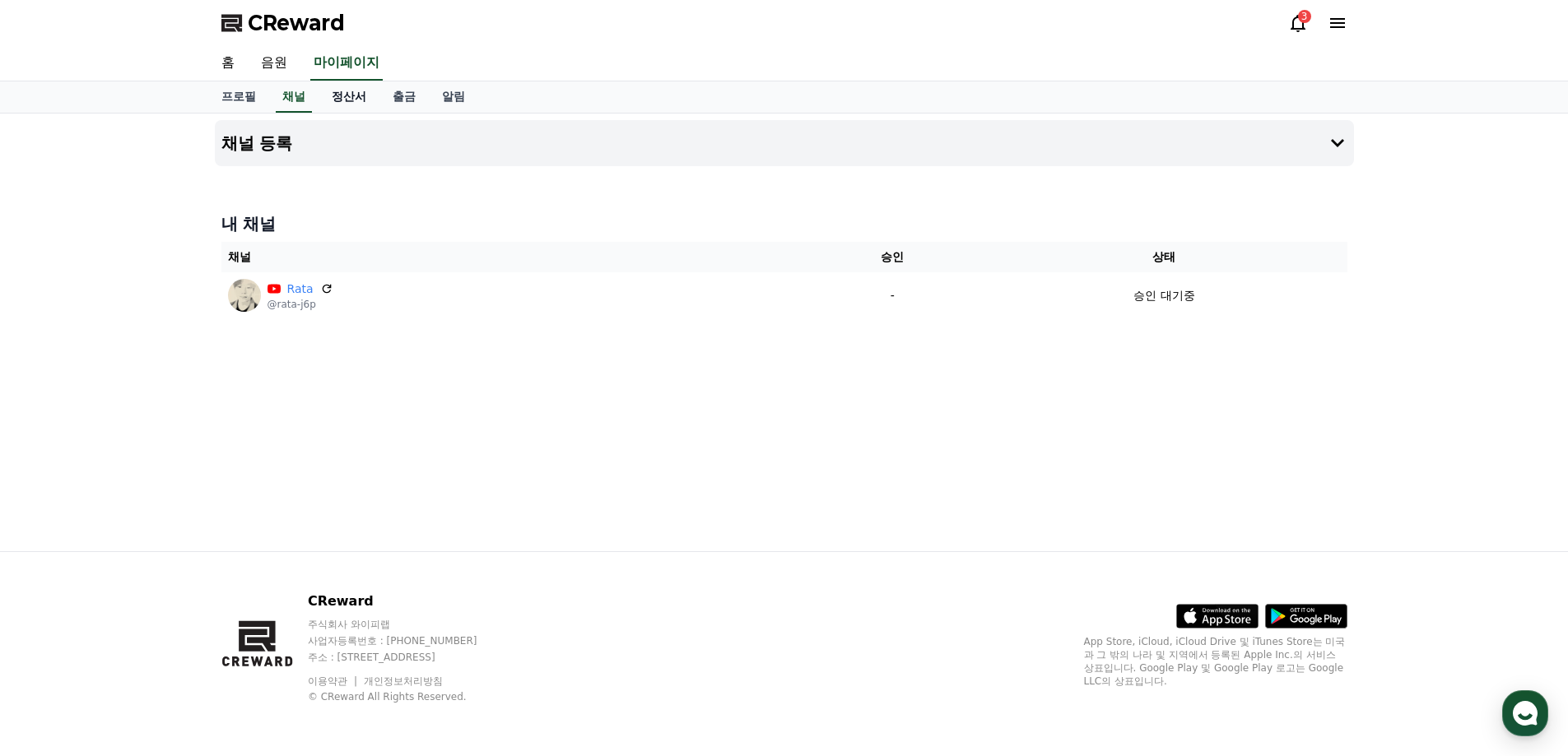
click at [348, 90] on link "정산서" at bounding box center [348, 97] width 60 height 32
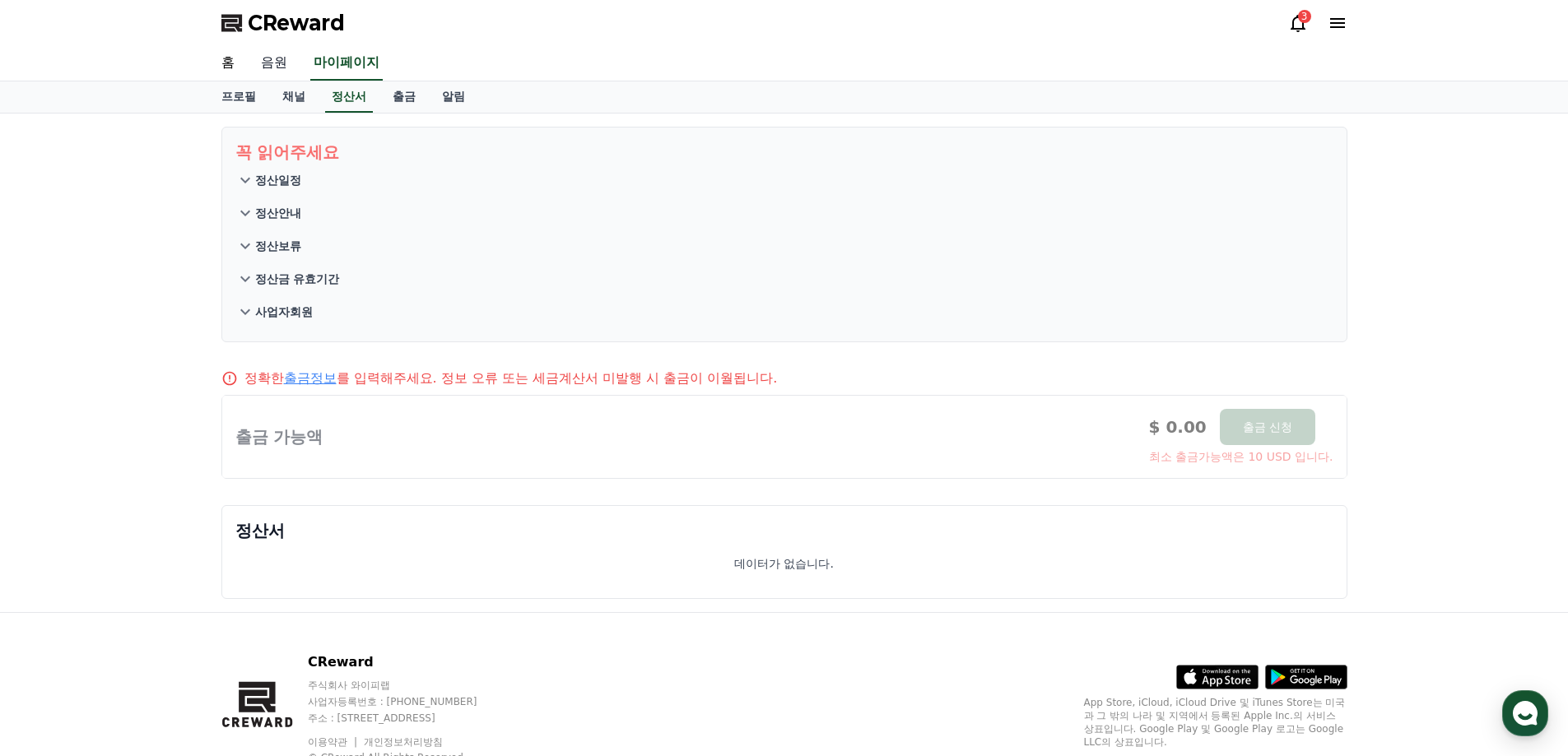
click at [280, 70] on link "음원" at bounding box center [274, 63] width 53 height 35
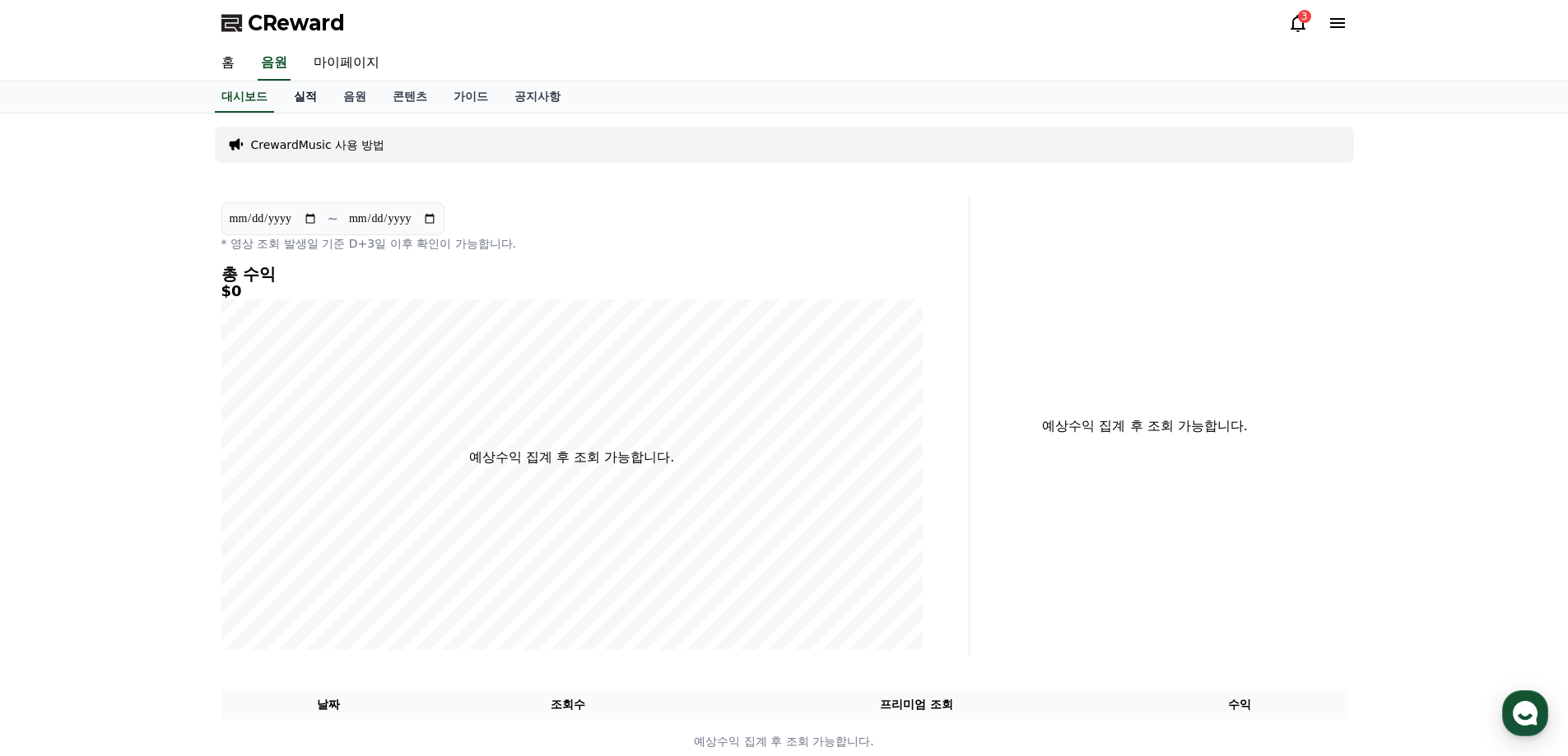
click at [303, 93] on link "실적" at bounding box center [305, 97] width 50 height 32
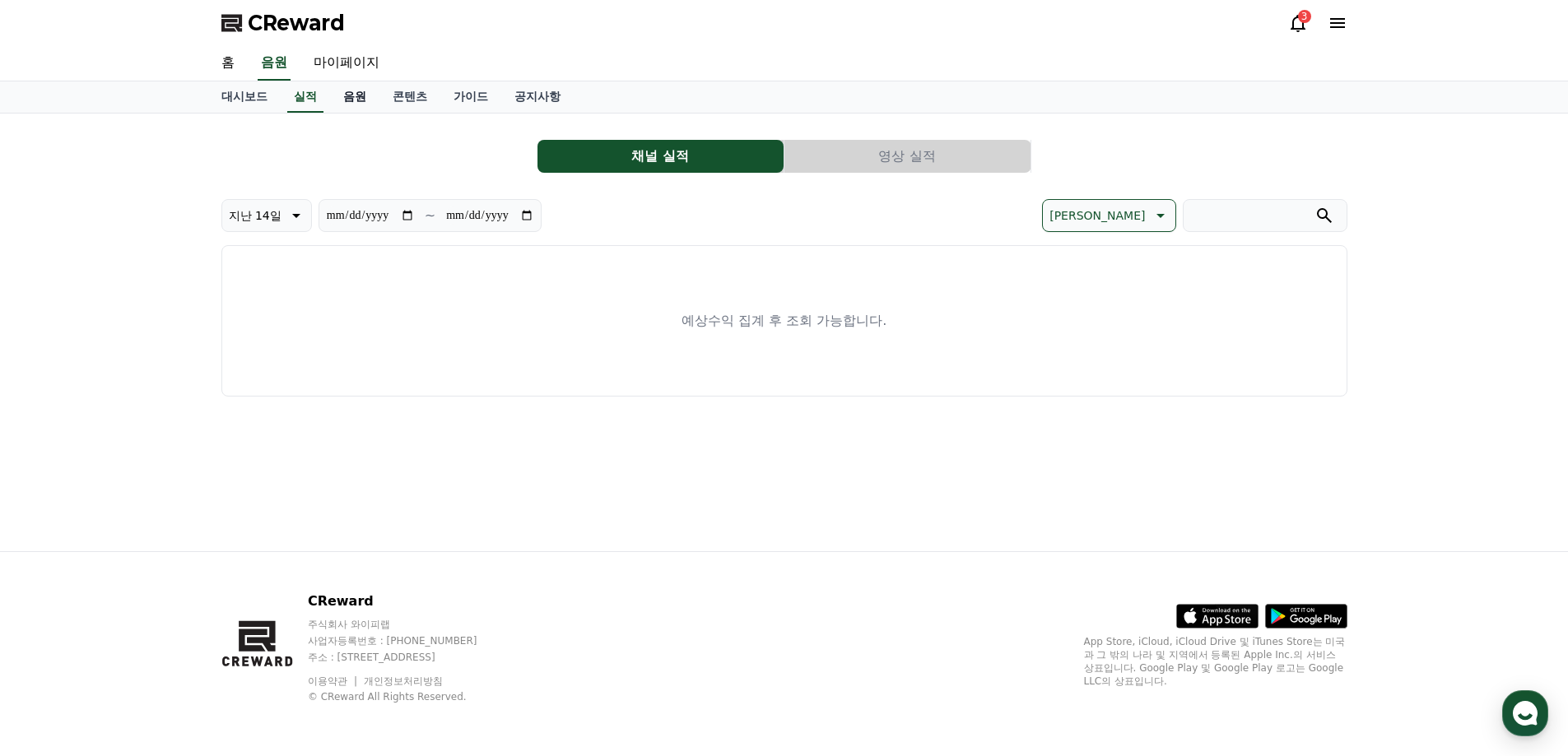
click at [357, 106] on link "음원" at bounding box center [355, 97] width 50 height 32
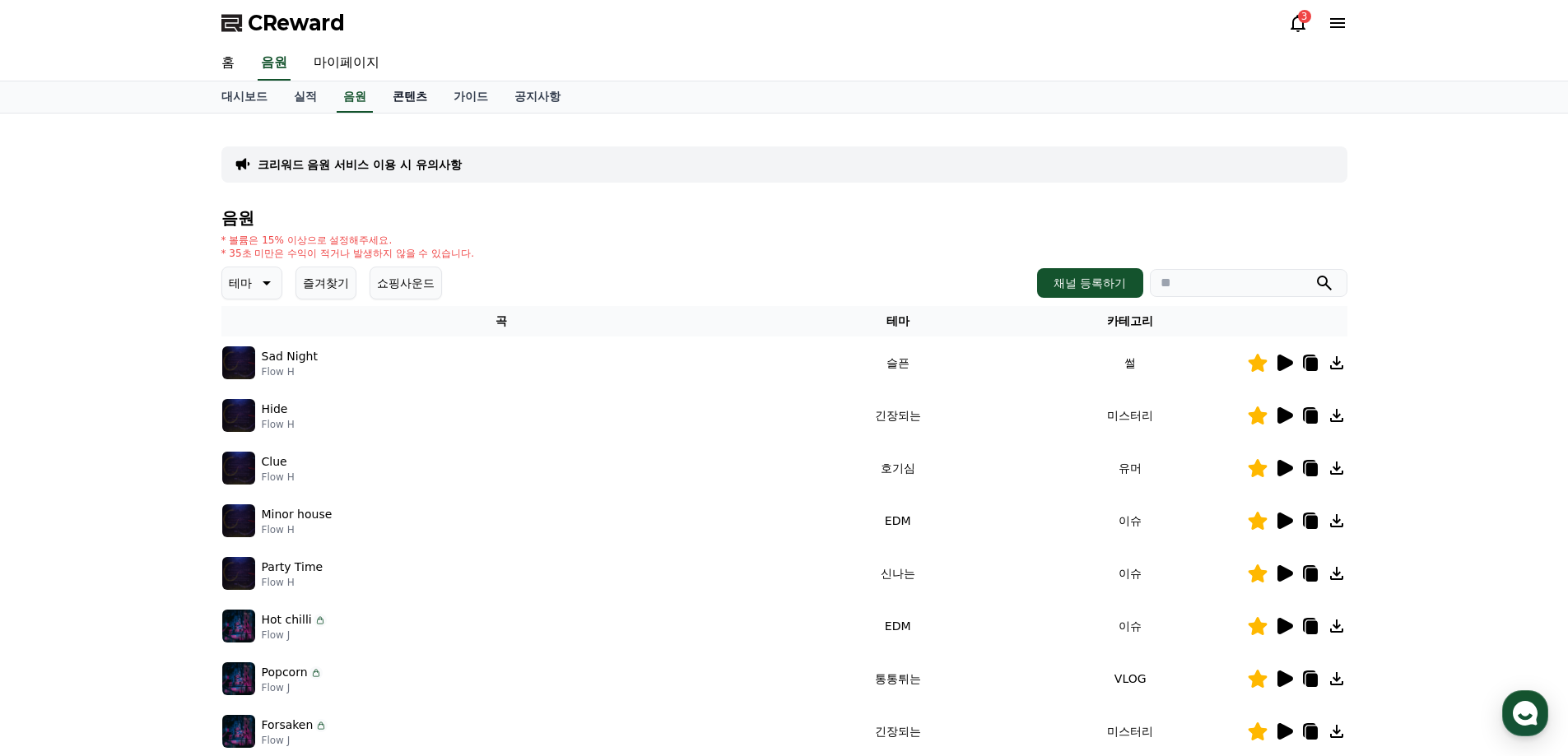
click at [394, 100] on link "콘텐츠" at bounding box center [409, 97] width 60 height 32
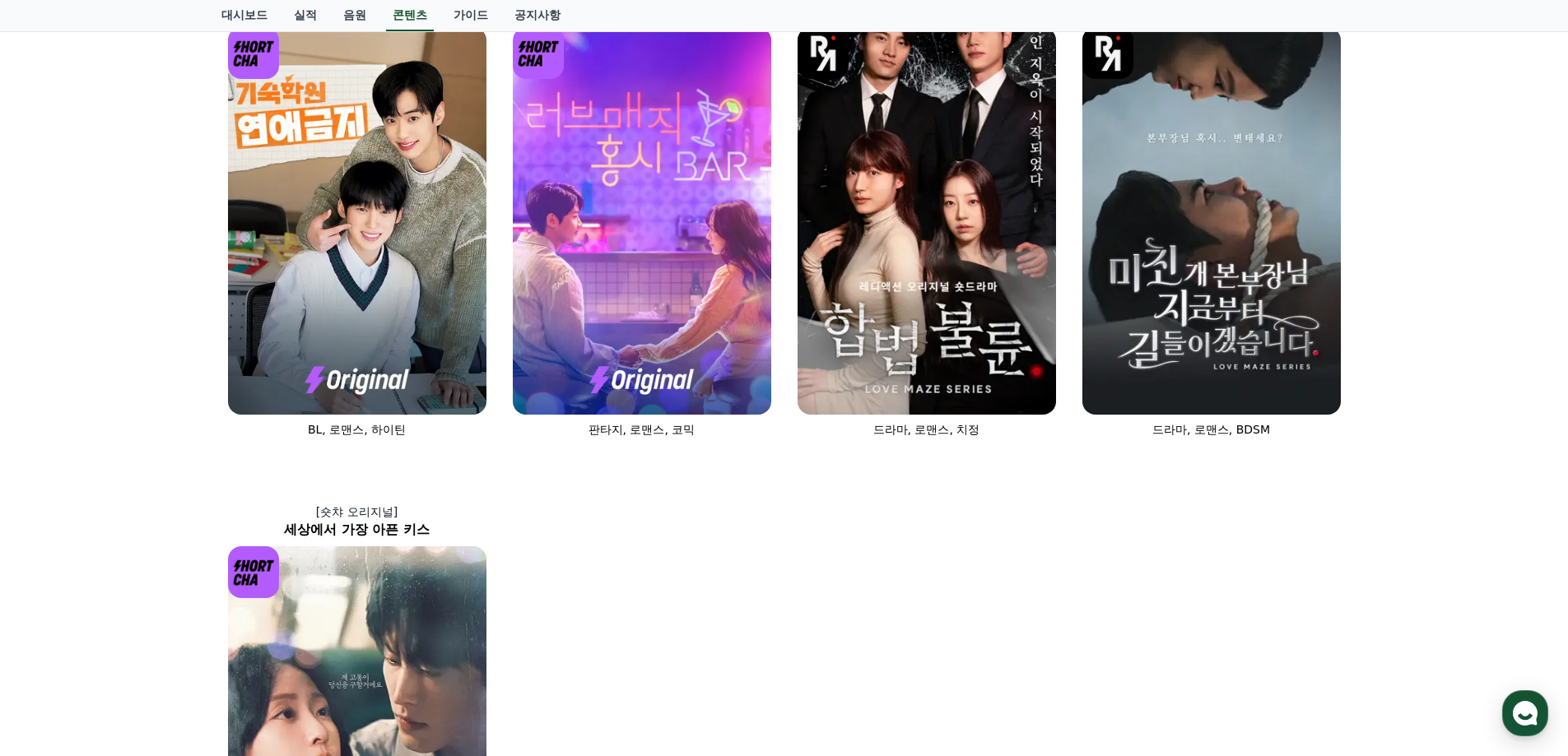
scroll to position [493, 0]
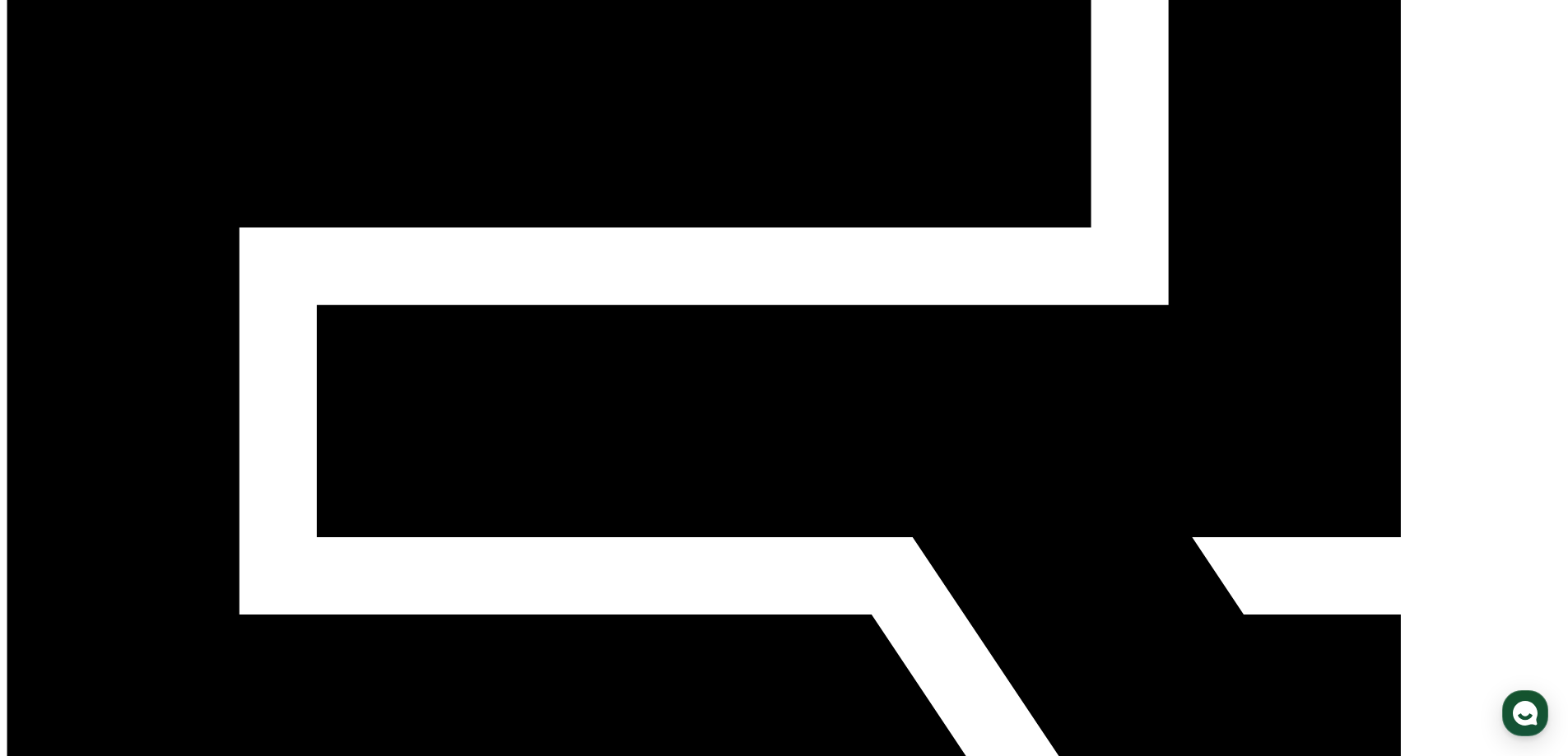
scroll to position [200, 0]
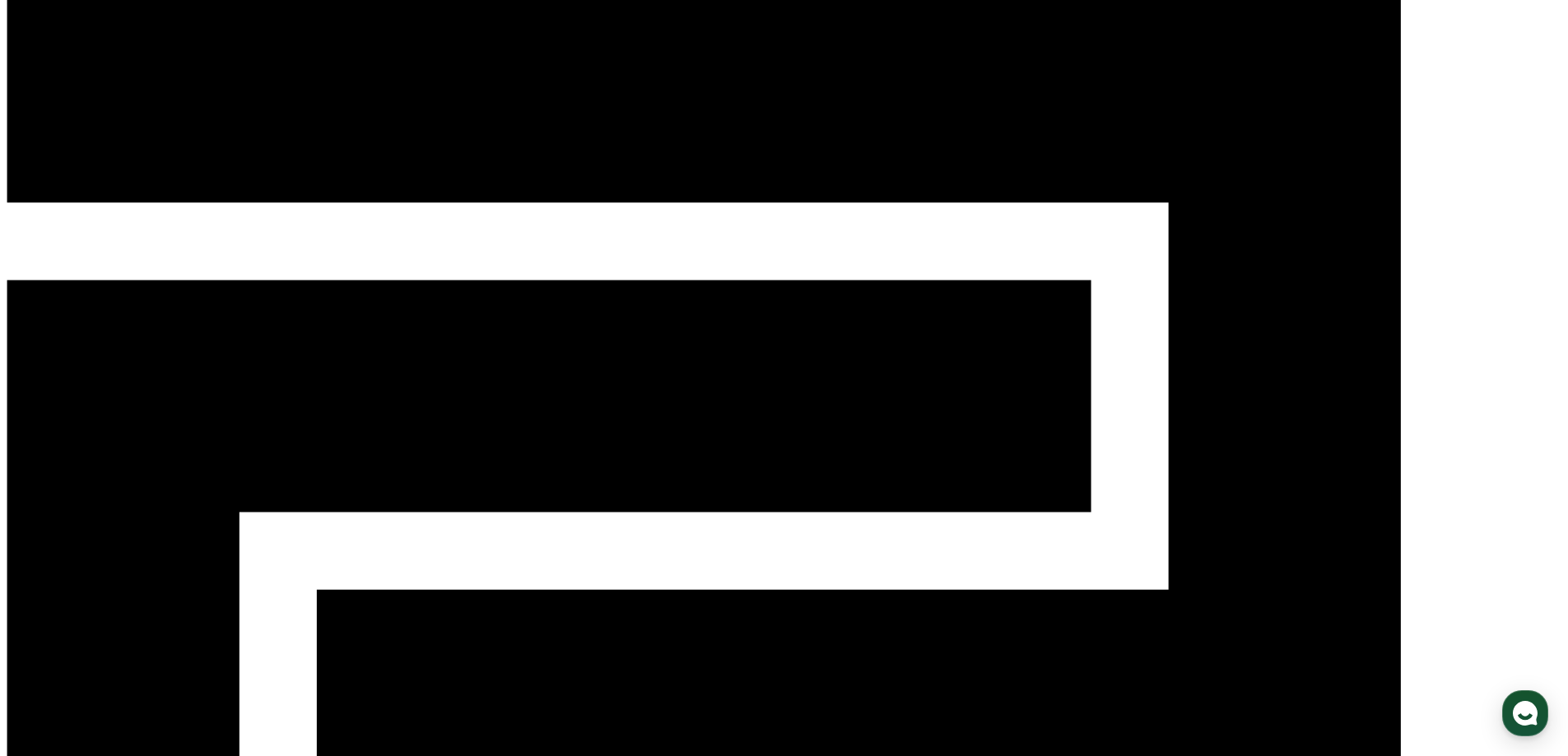
scroll to position [36, 0]
